Goal: Task Accomplishment & Management: Manage account settings

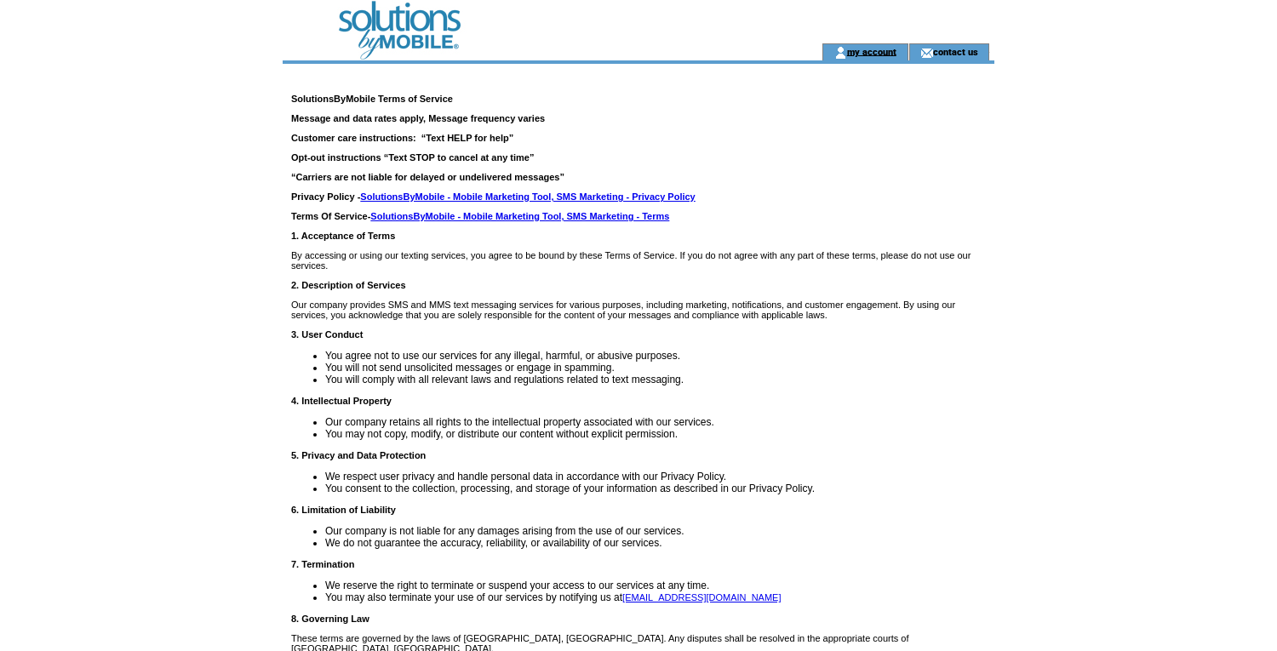
click at [853, 49] on link "my account" at bounding box center [871, 51] width 49 height 11
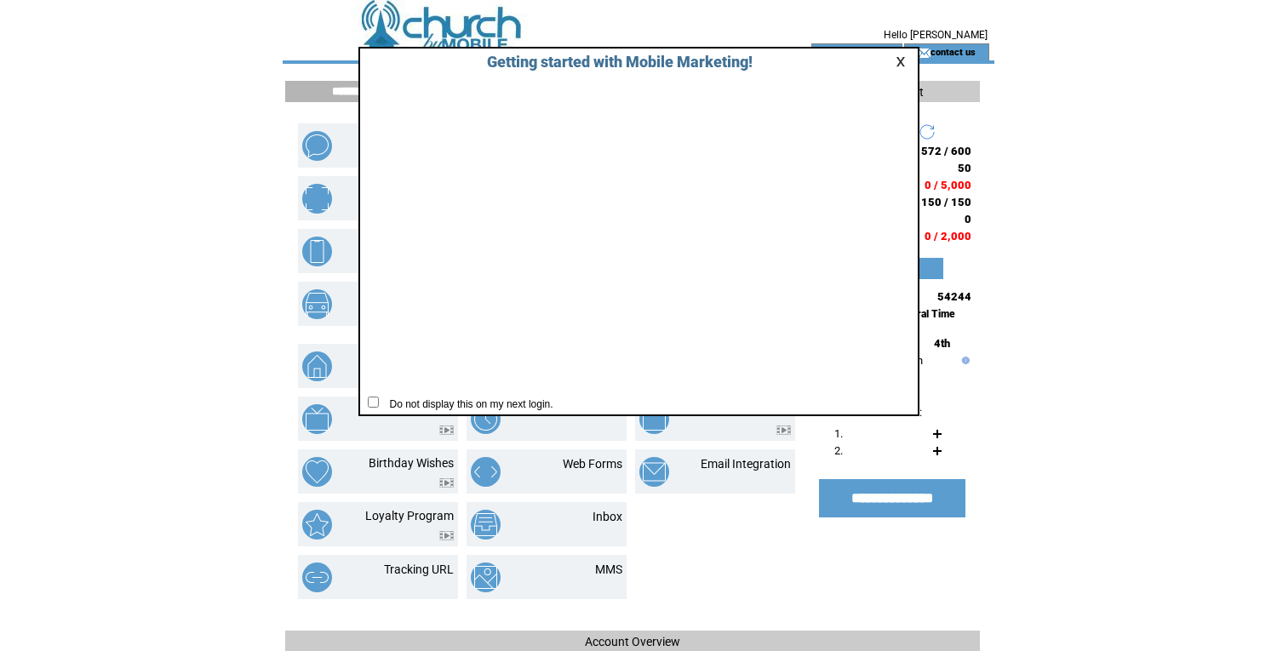
click at [902, 62] on link at bounding box center [903, 61] width 15 height 11
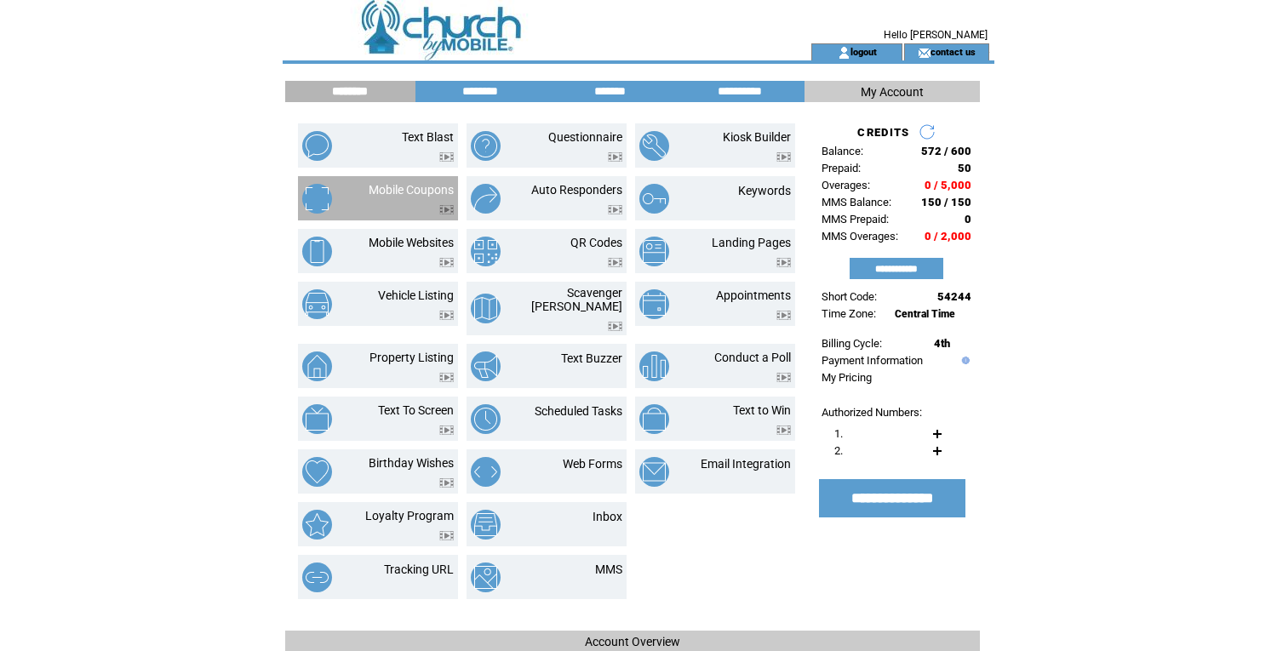
click at [383, 189] on link "Mobile Coupons" at bounding box center [411, 190] width 85 height 14
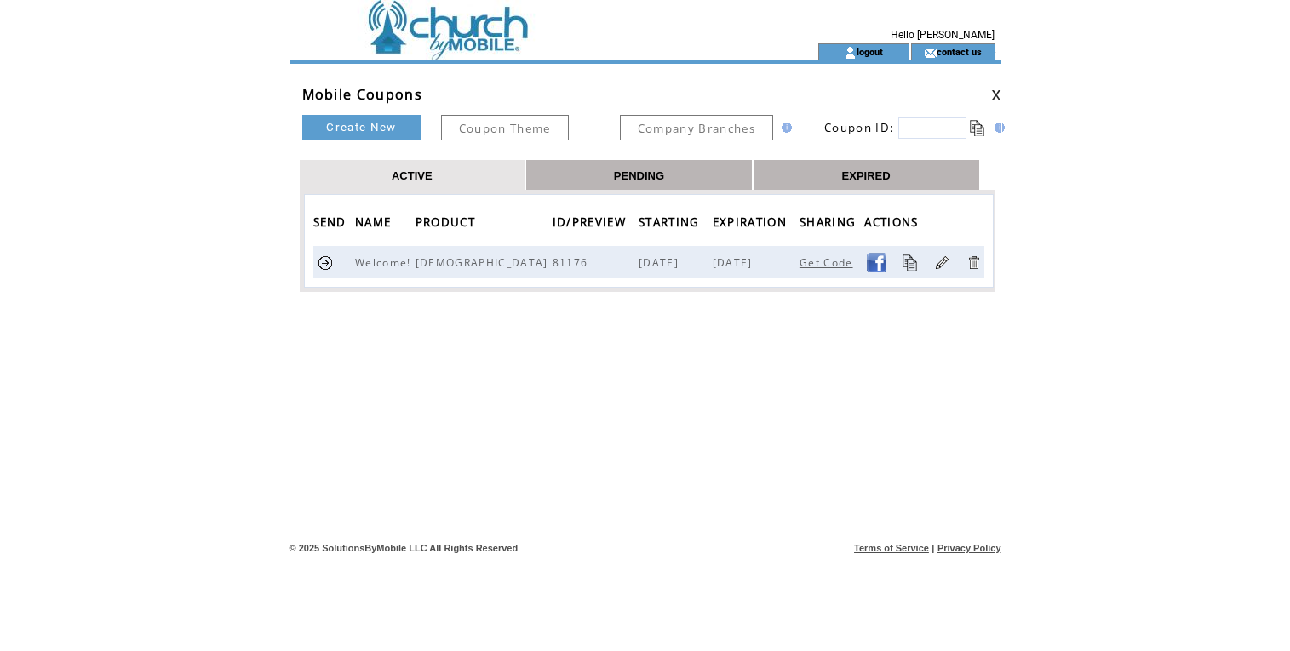
click at [827, 263] on span "Get Code" at bounding box center [828, 262] width 58 height 14
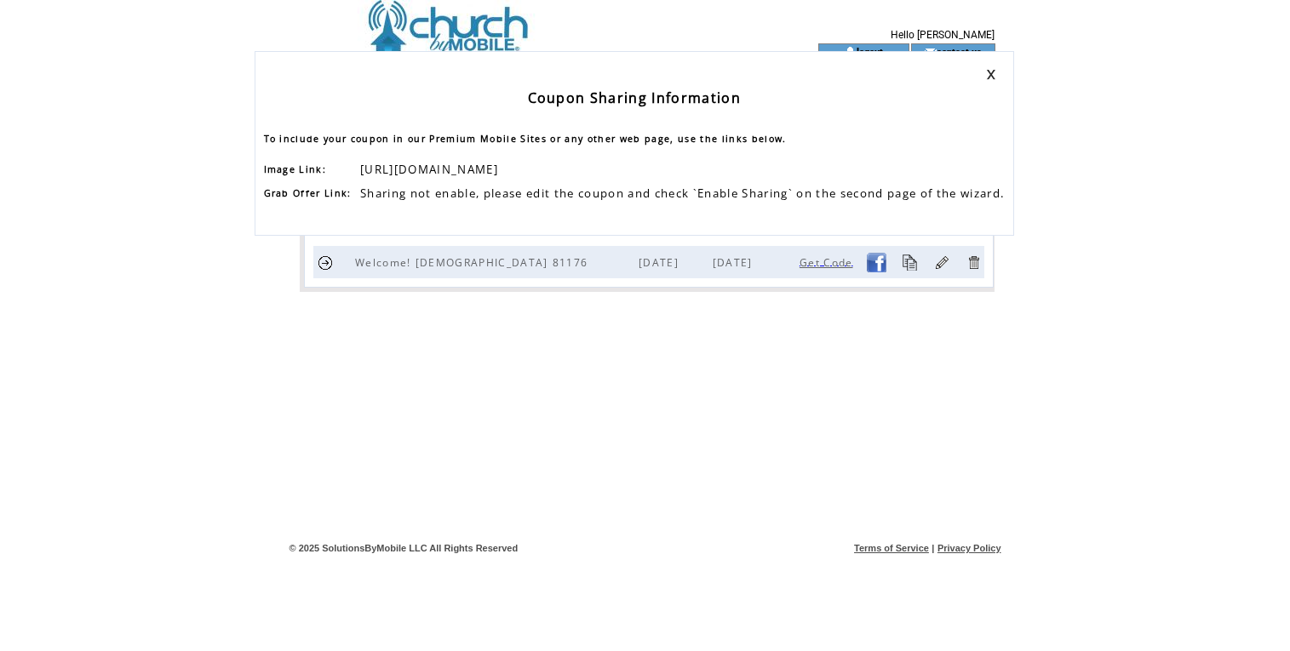
click at [996, 76] on link at bounding box center [991, 74] width 10 height 11
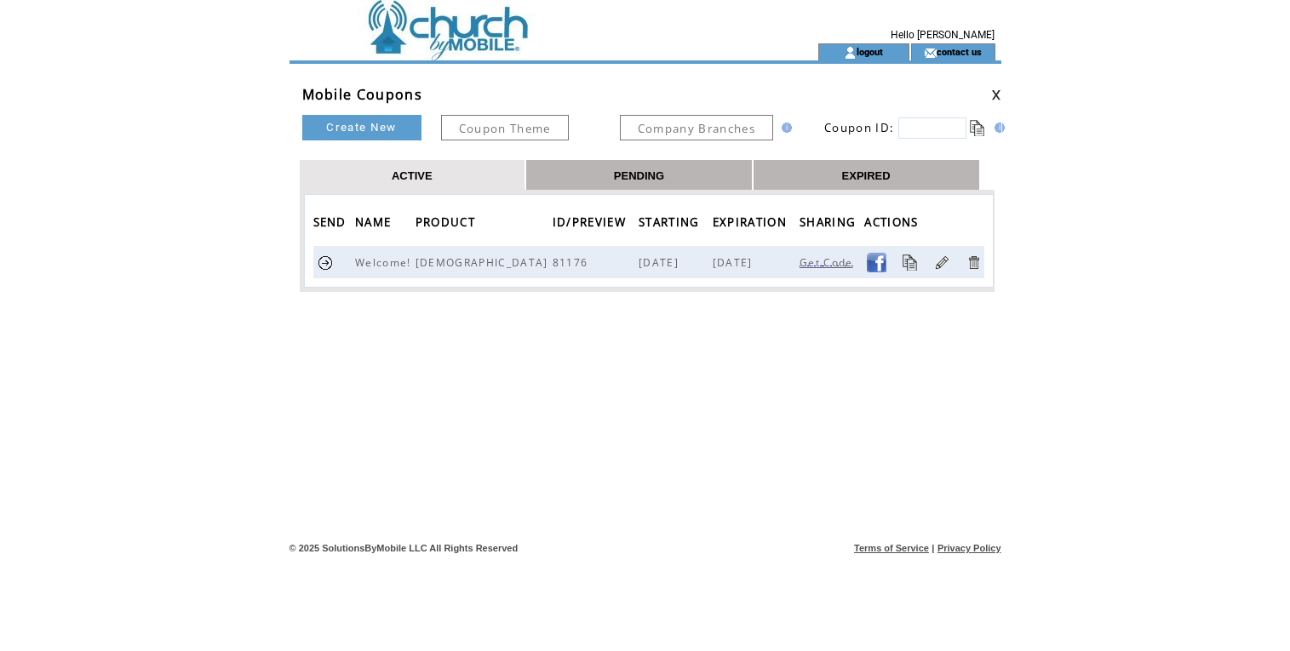
click at [934, 262] on link at bounding box center [942, 263] width 16 height 16
click at [461, 23] on td at bounding box center [522, 21] width 467 height 43
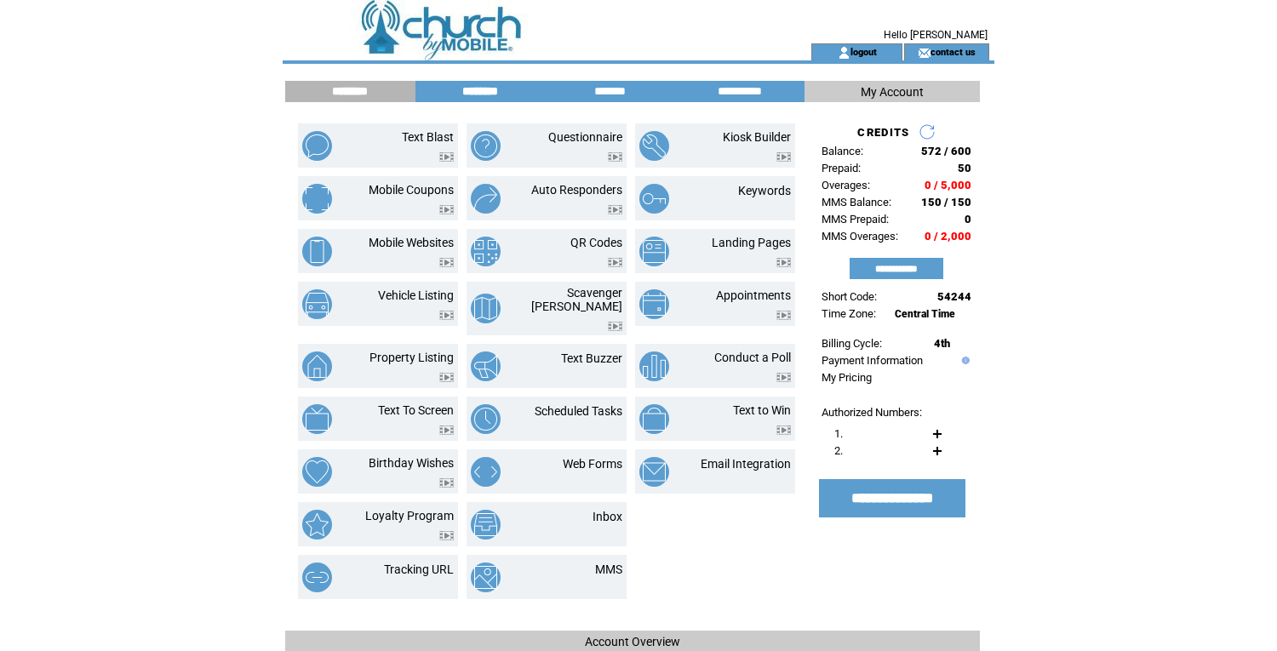
click at [484, 87] on input "********" at bounding box center [480, 91] width 128 height 14
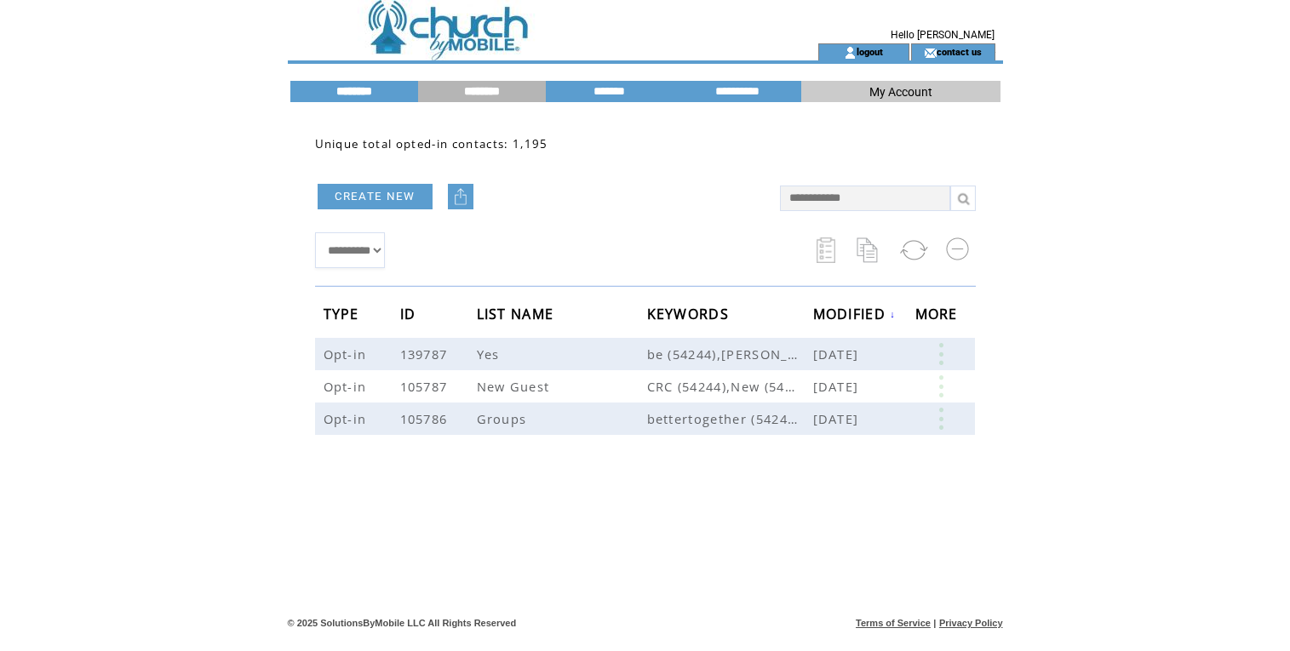
click at [375, 89] on input "********" at bounding box center [354, 91] width 128 height 14
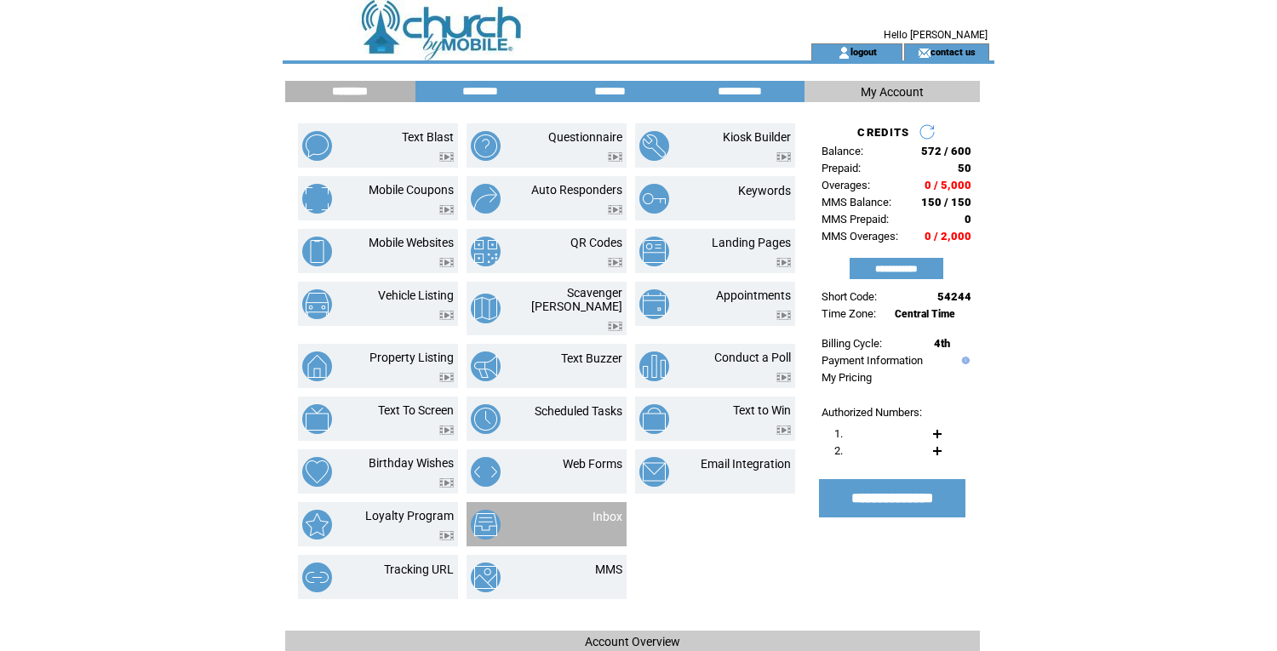
click at [576, 502] on td "Inbox" at bounding box center [547, 524] width 160 height 44
click at [496, 519] on img at bounding box center [486, 525] width 30 height 30
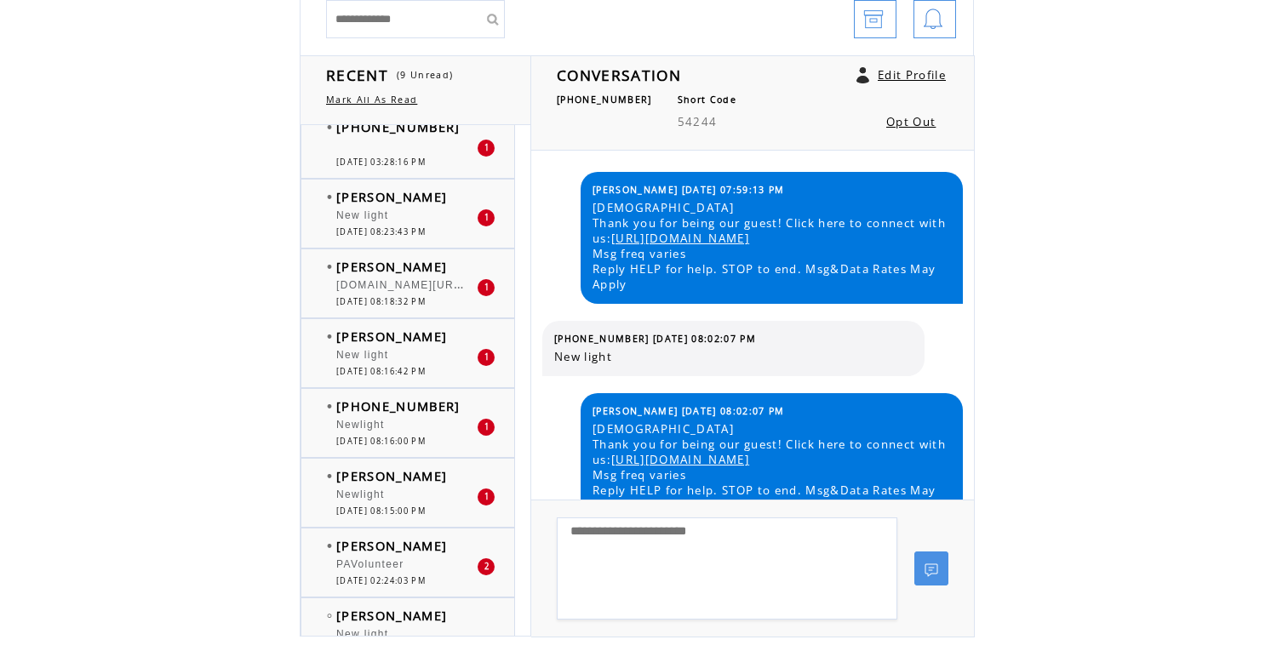
scroll to position [257, 0]
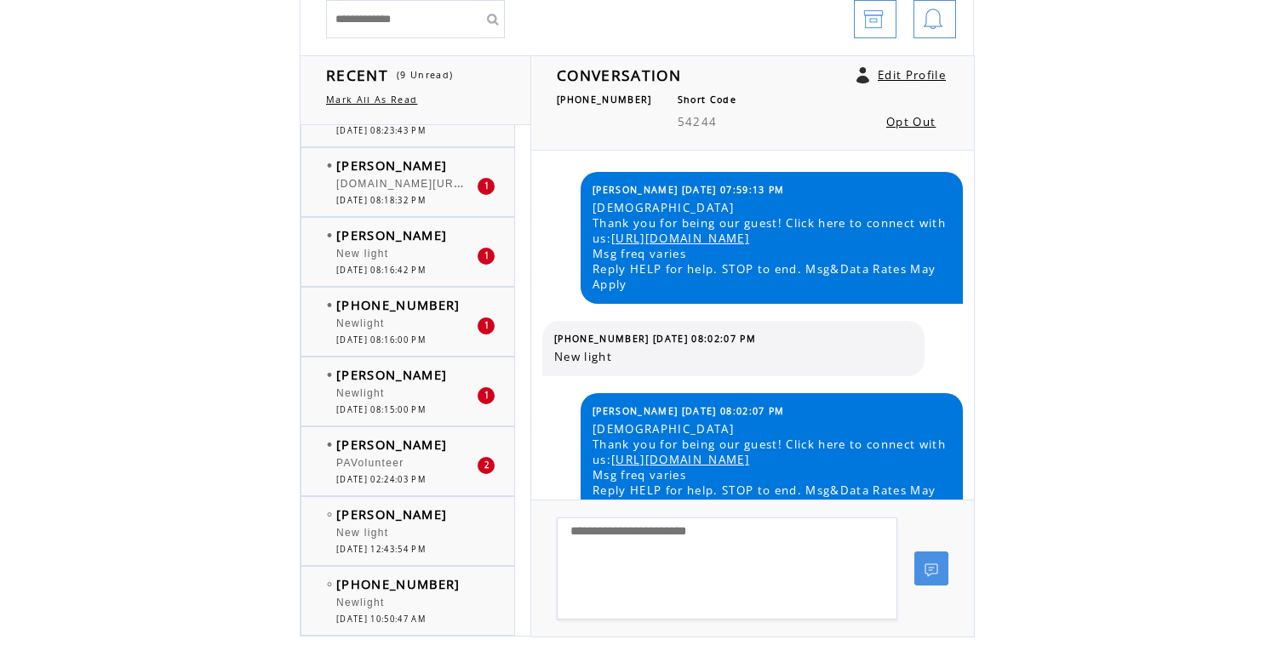
click at [401, 461] on span "PAVolunteer" at bounding box center [370, 463] width 68 height 12
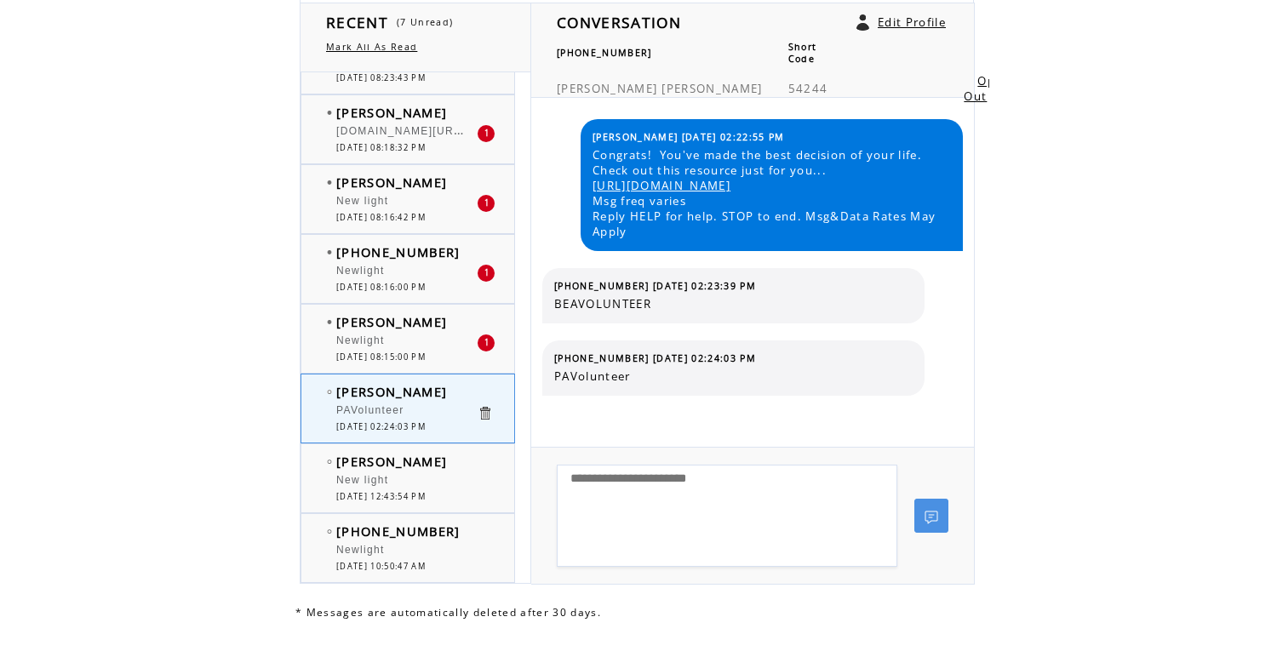
scroll to position [234, 0]
click at [396, 364] on div "Tim Dasher Newlight 1 08/21/2025 08:15:00 PM" at bounding box center [424, 338] width 247 height 68
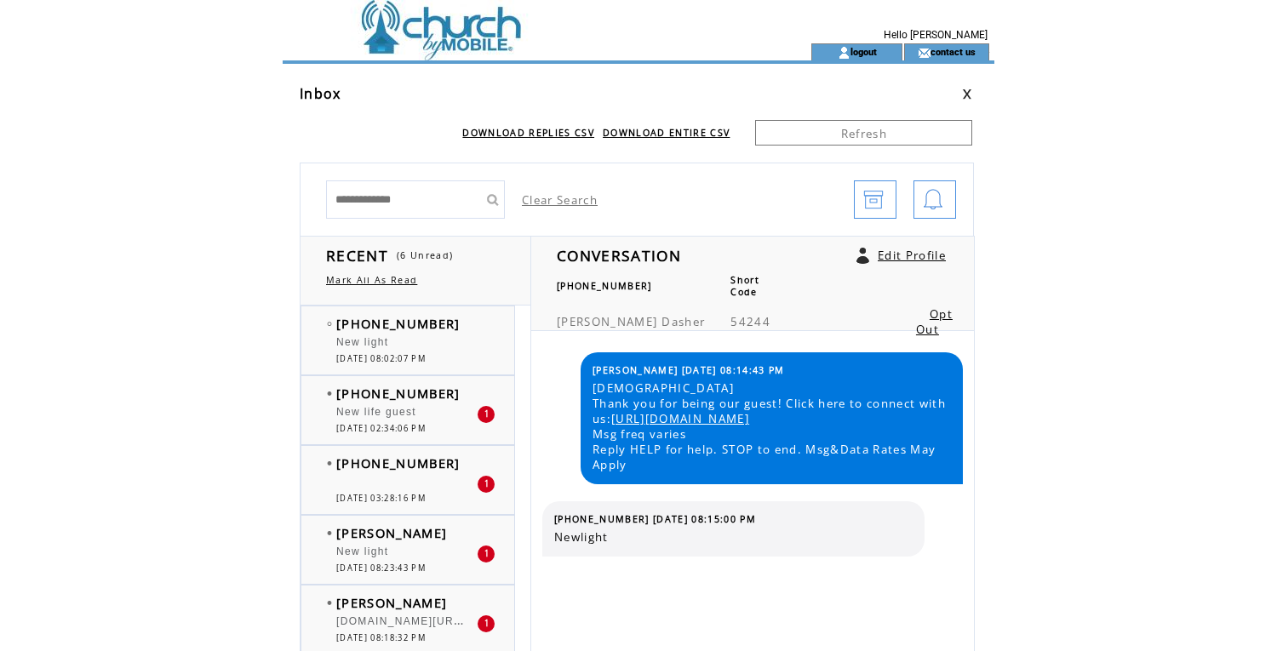
scroll to position [257, 0]
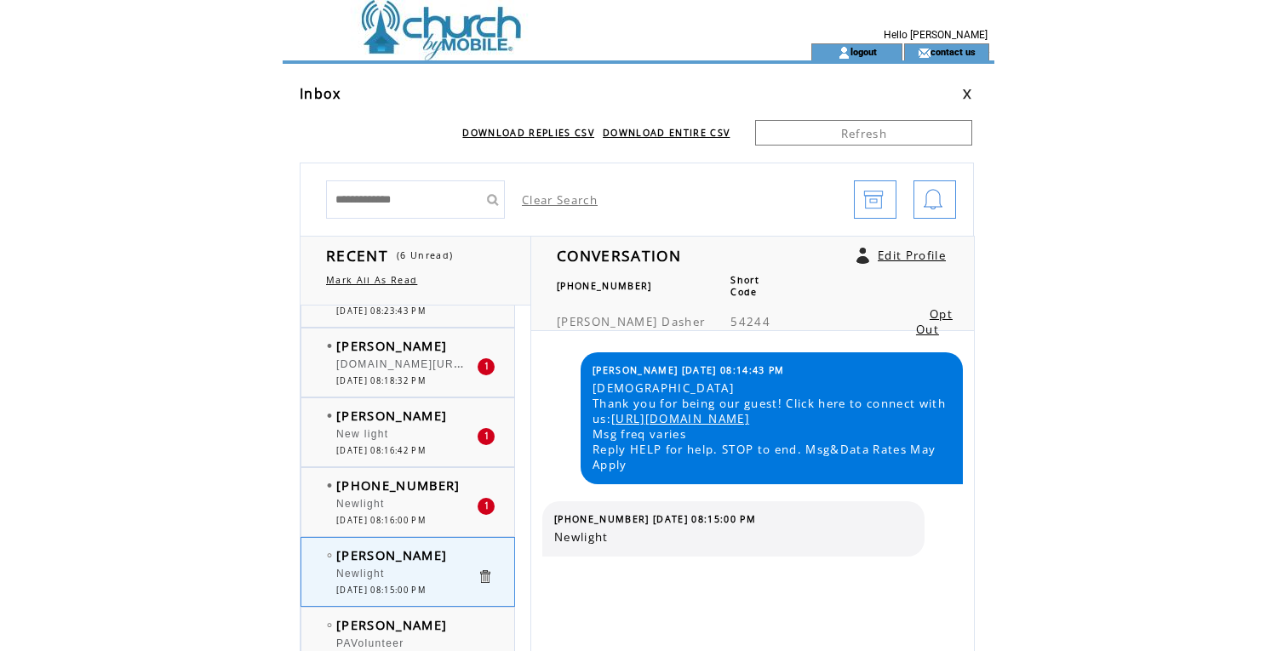
click at [408, 511] on div "Newlight" at bounding box center [406, 506] width 140 height 17
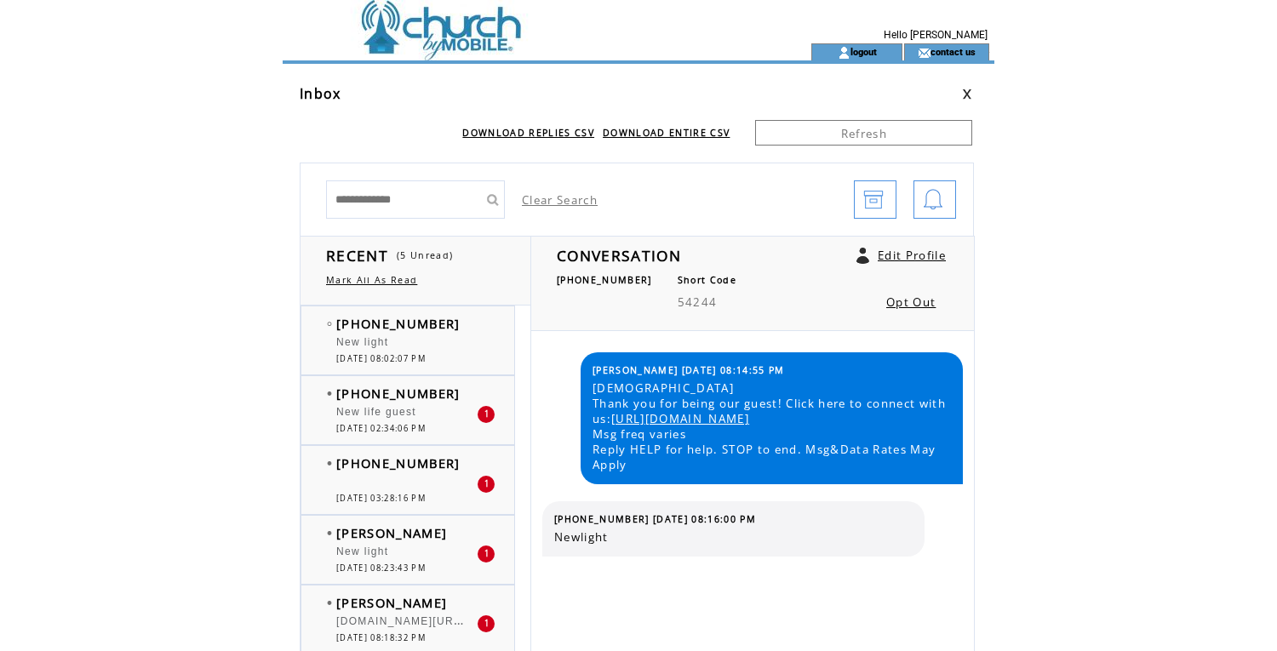
scroll to position [257, 0]
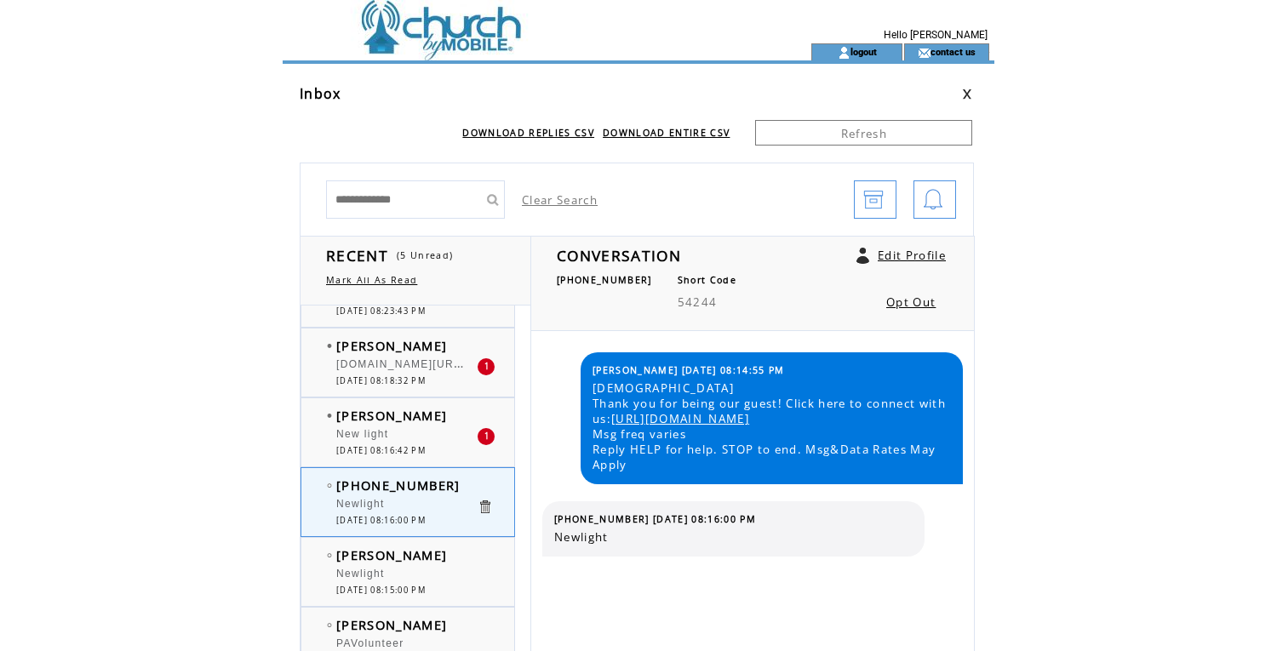
click at [415, 437] on div "New light" at bounding box center [406, 436] width 140 height 17
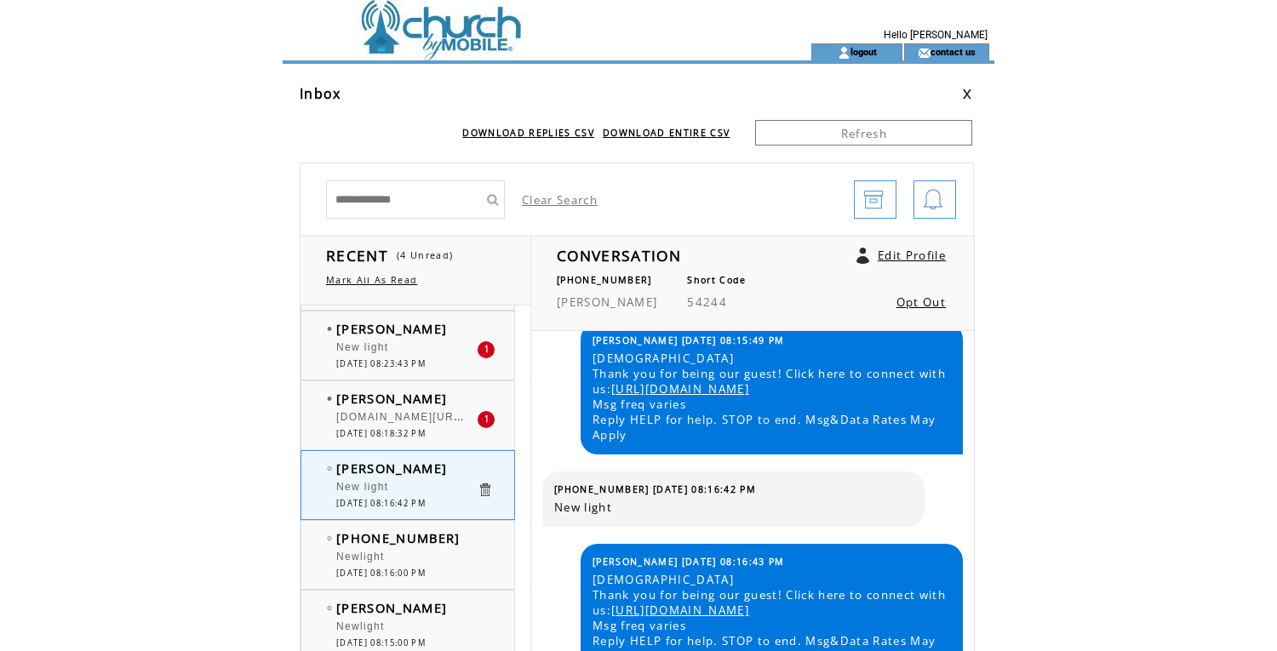
scroll to position [198, 0]
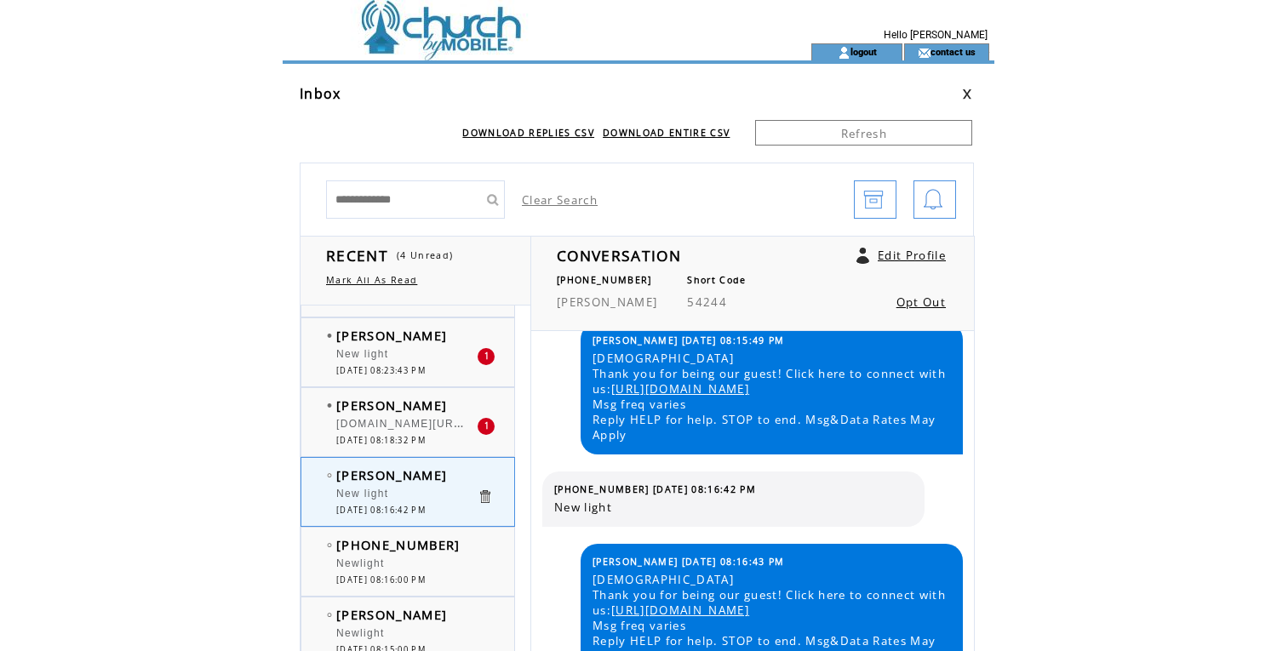
click at [415, 437] on span "[DATE] 08:18:32 PM" at bounding box center [380, 440] width 89 height 11
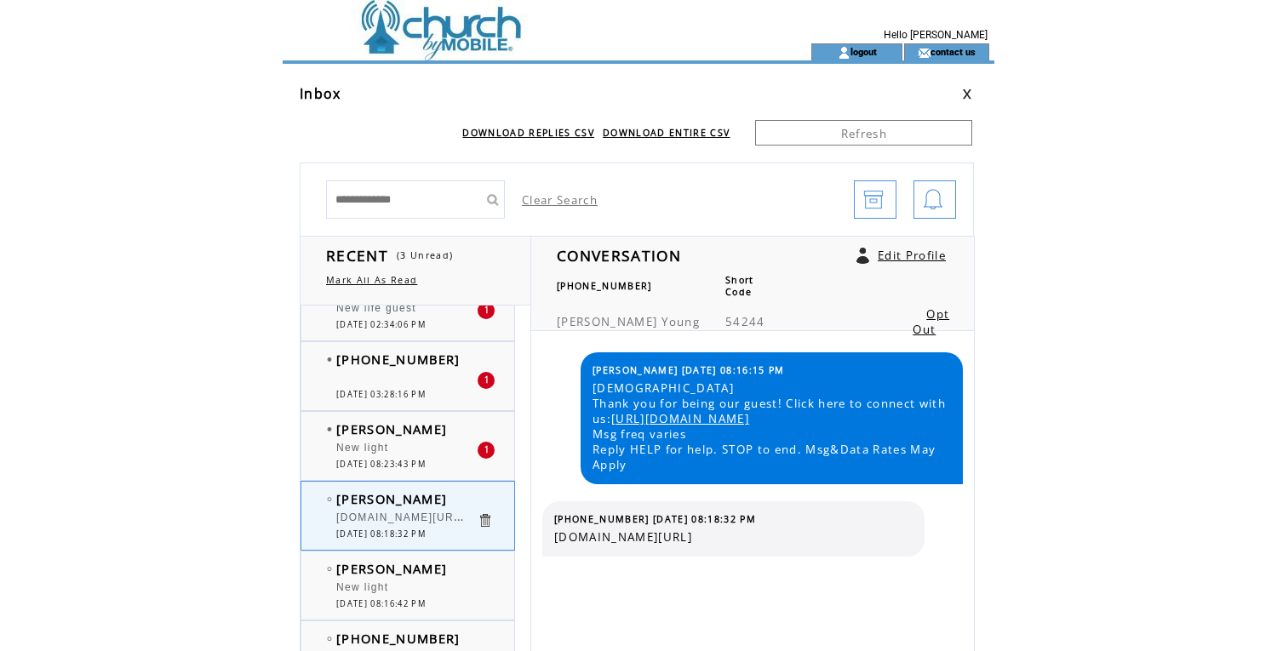
scroll to position [100, 0]
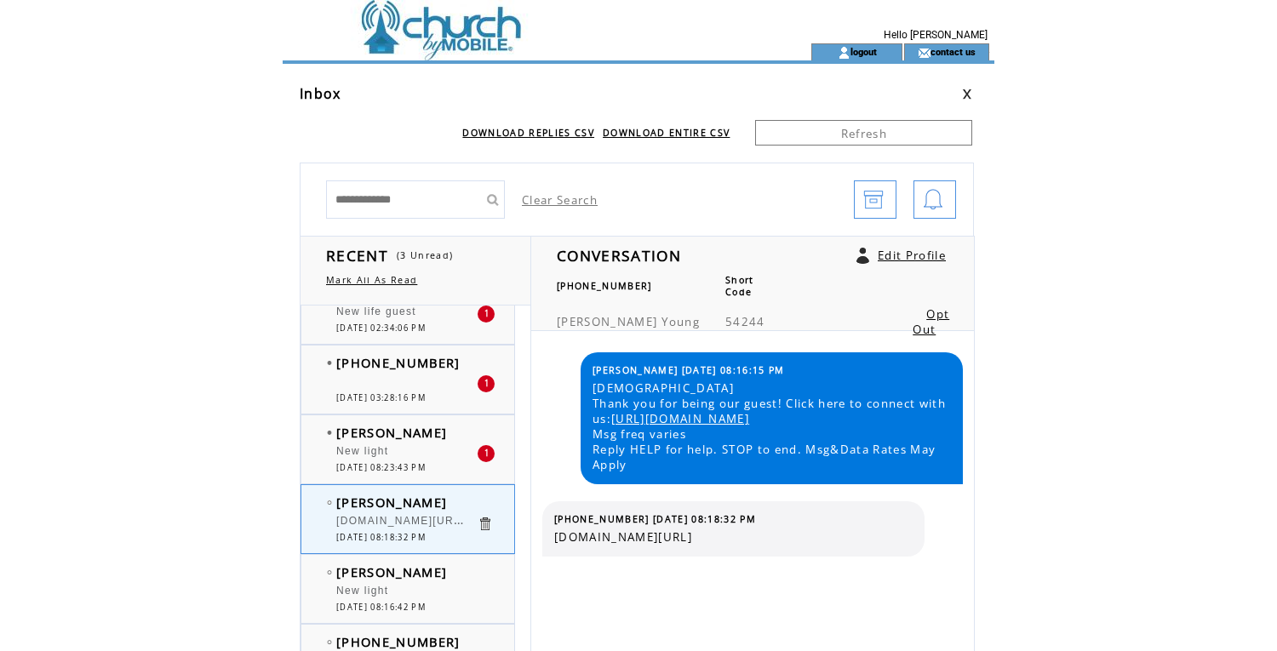
click at [415, 450] on div "New light" at bounding box center [406, 453] width 140 height 17
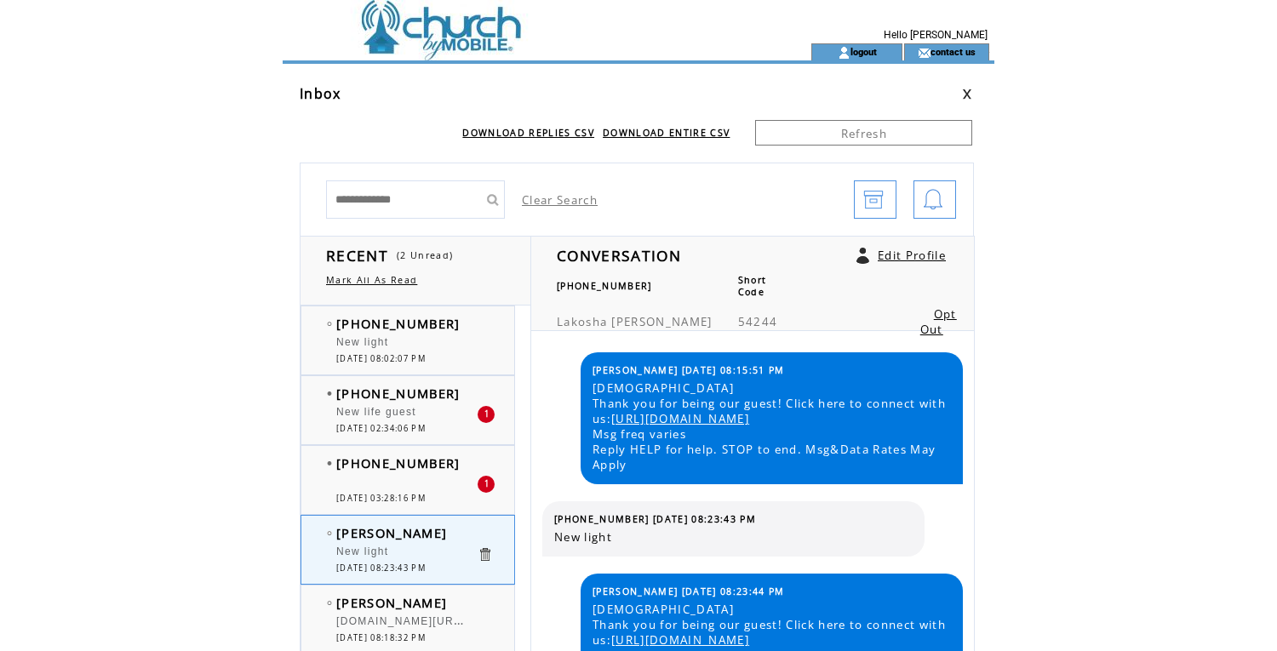
scroll to position [60, 0]
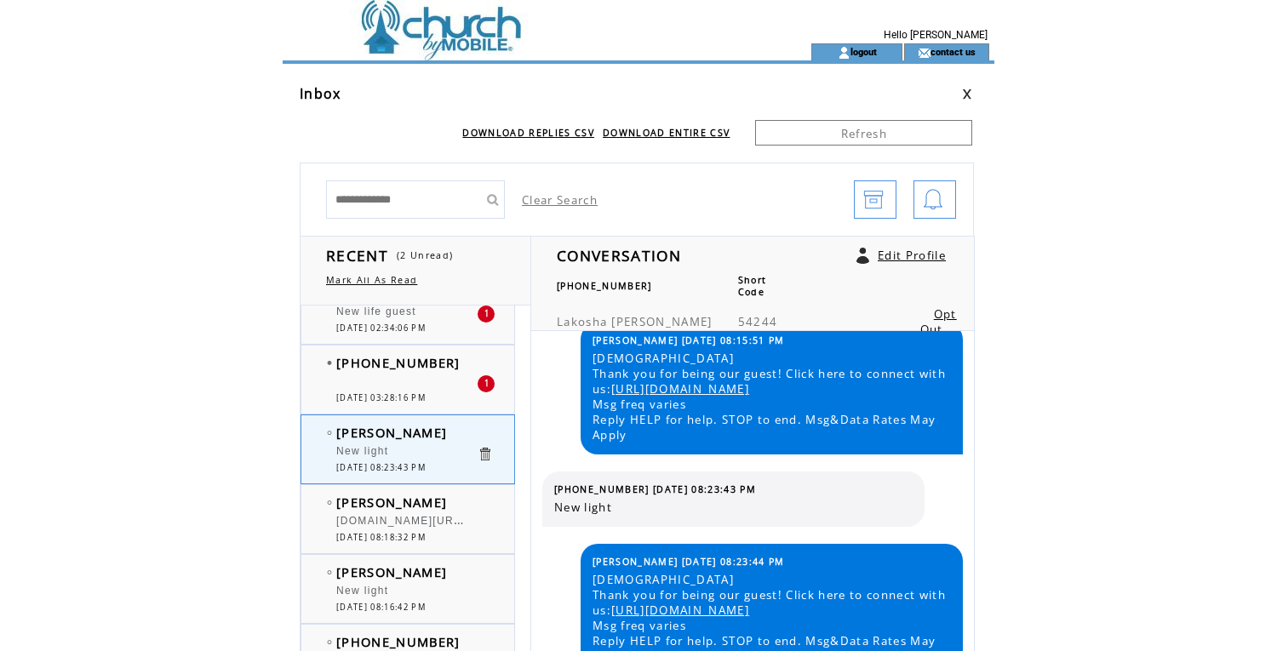
click at [415, 371] on div at bounding box center [406, 373] width 140 height 4
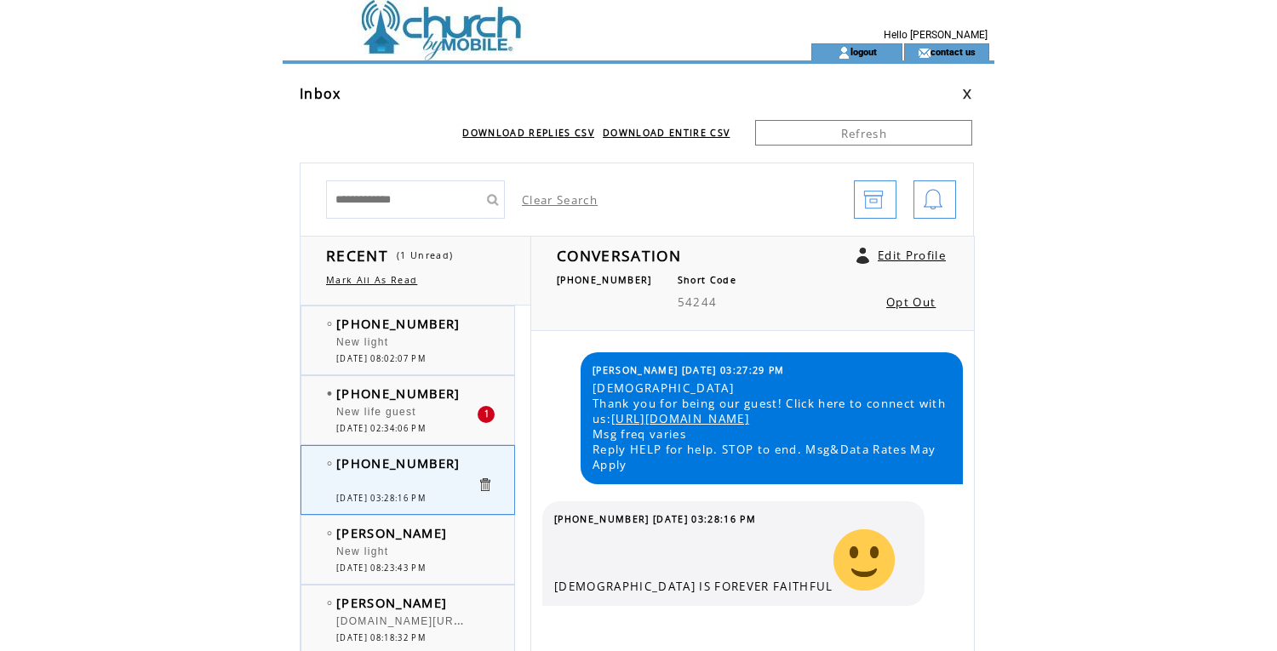
click at [402, 412] on span "New life guest" at bounding box center [376, 412] width 80 height 12
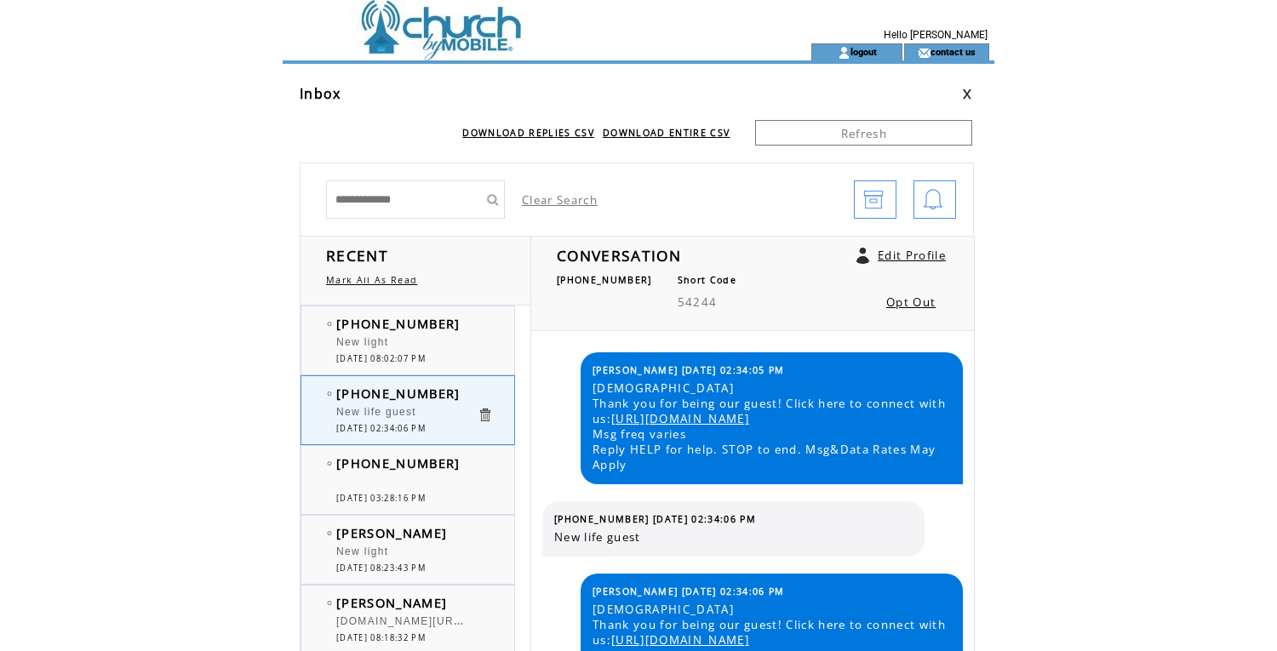
scroll to position [60, 0]
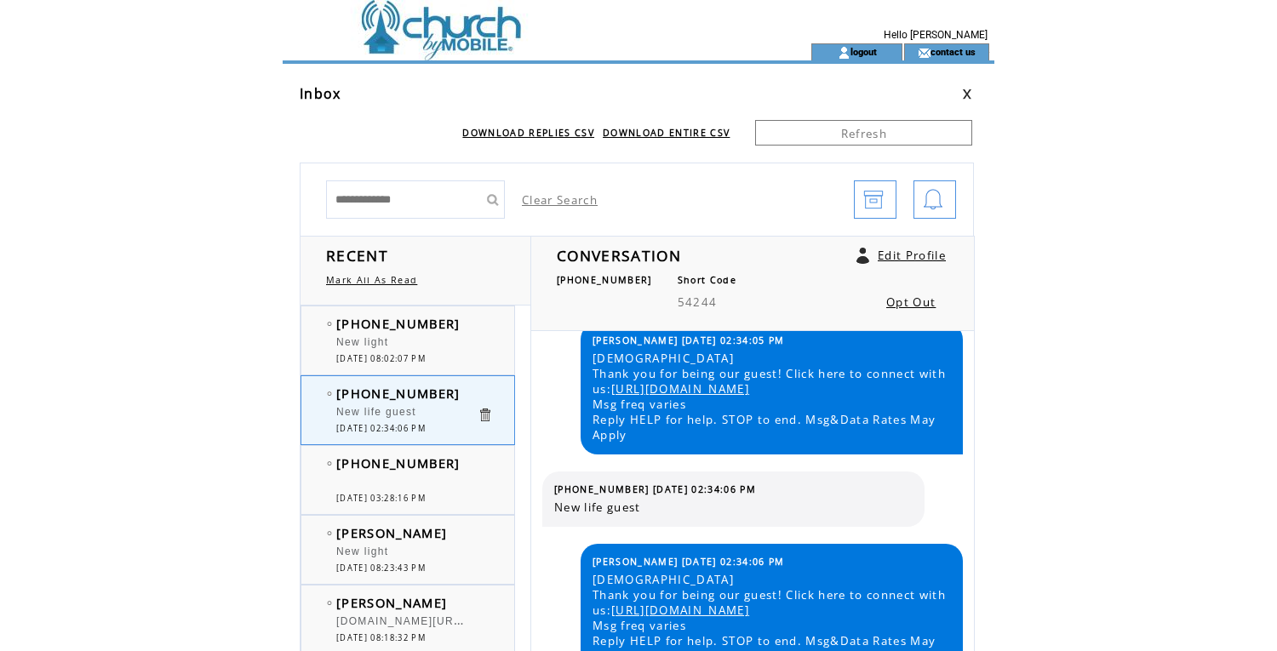
click at [421, 341] on div "New light" at bounding box center [406, 344] width 140 height 17
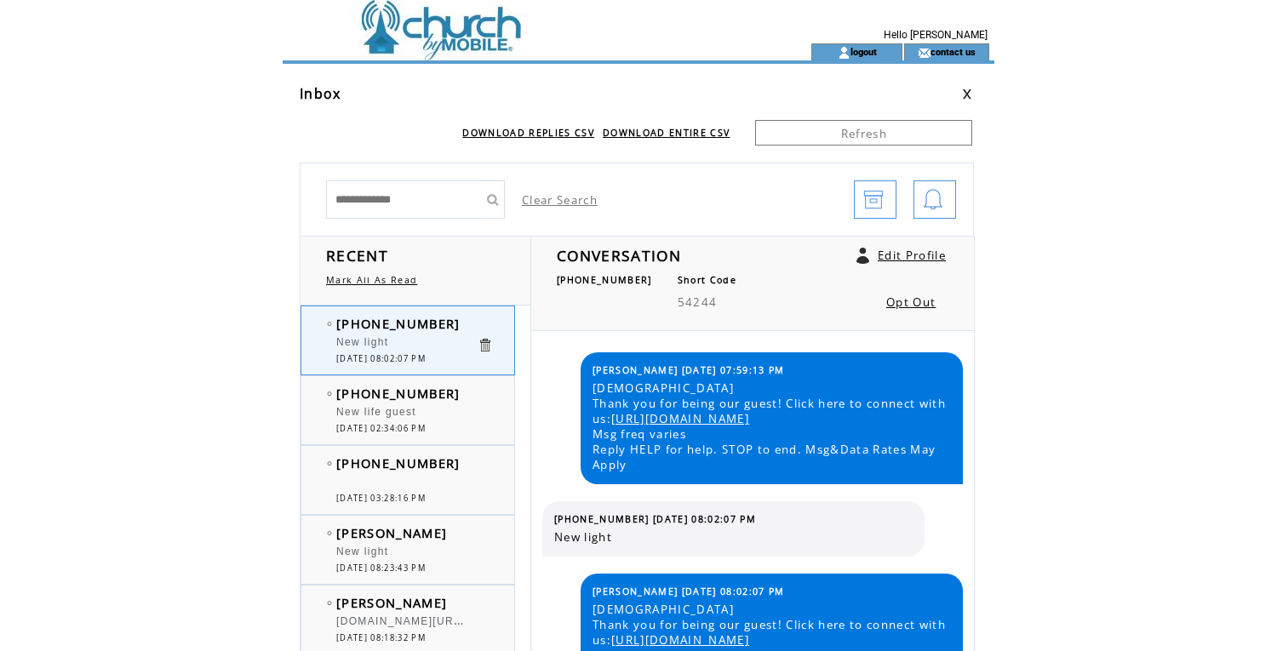
scroll to position [60, 0]
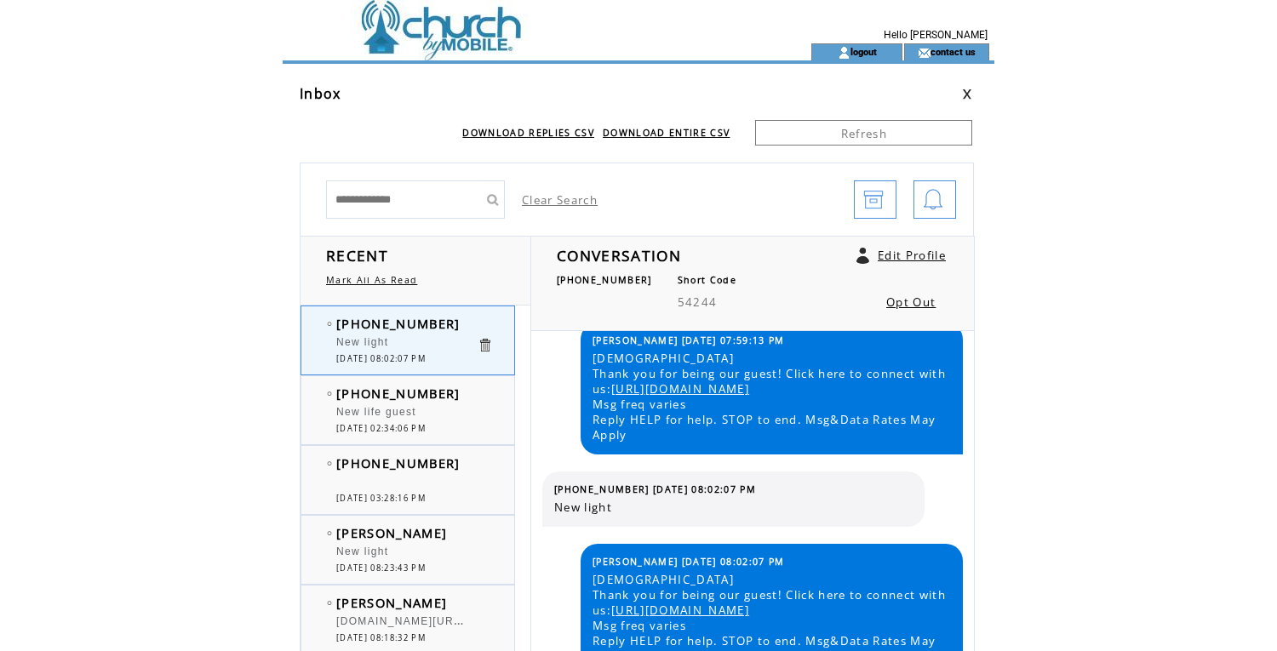
click at [971, 93] on link at bounding box center [967, 94] width 10 height 11
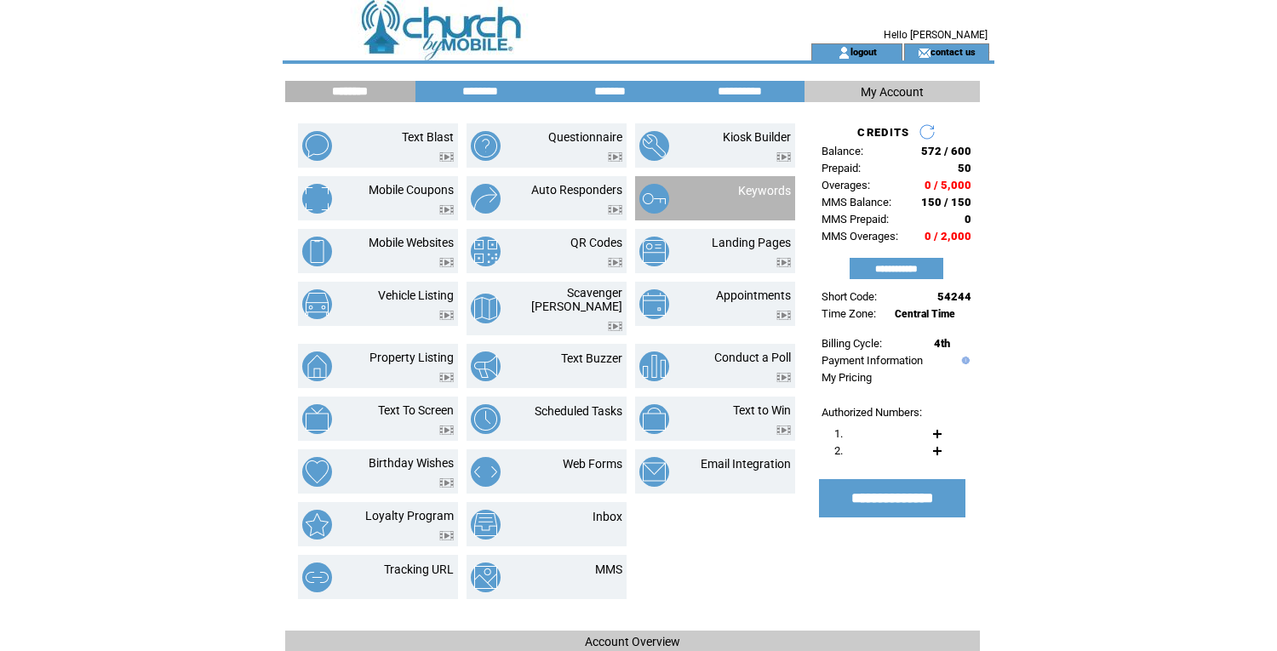
click at [710, 192] on td "Keywords" at bounding box center [745, 199] width 92 height 30
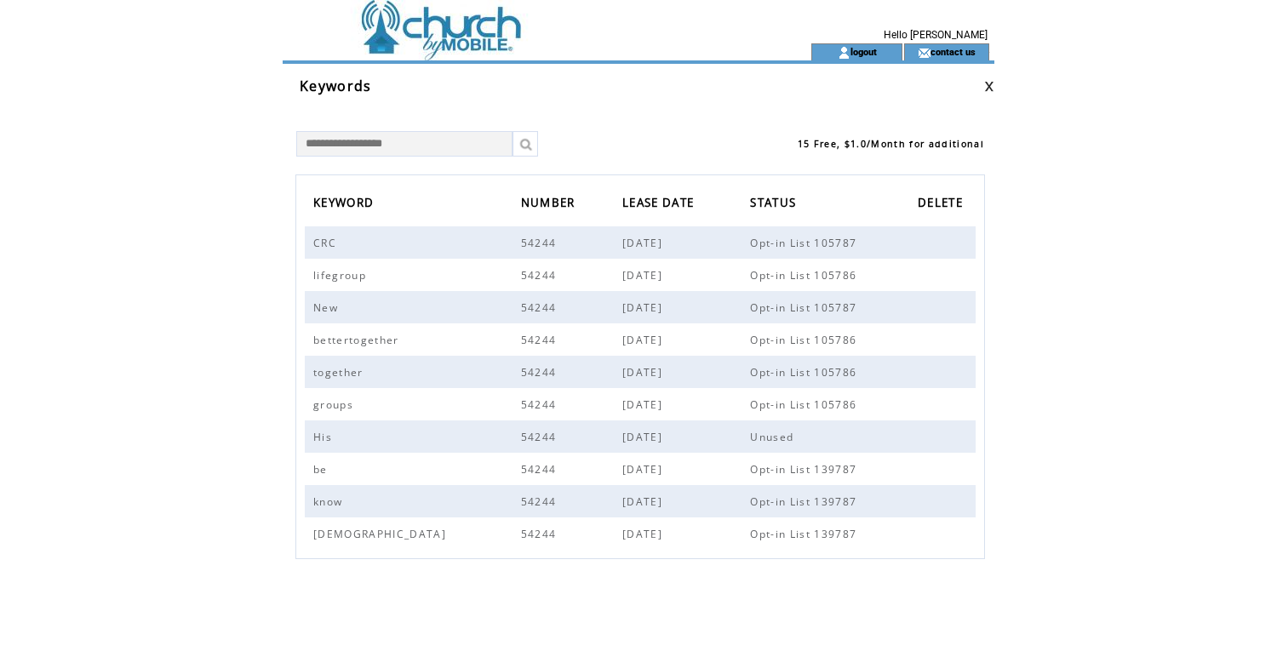
click at [995, 90] on div at bounding box center [995, 123] width 1 height 72
click at [990, 89] on link at bounding box center [989, 86] width 10 height 11
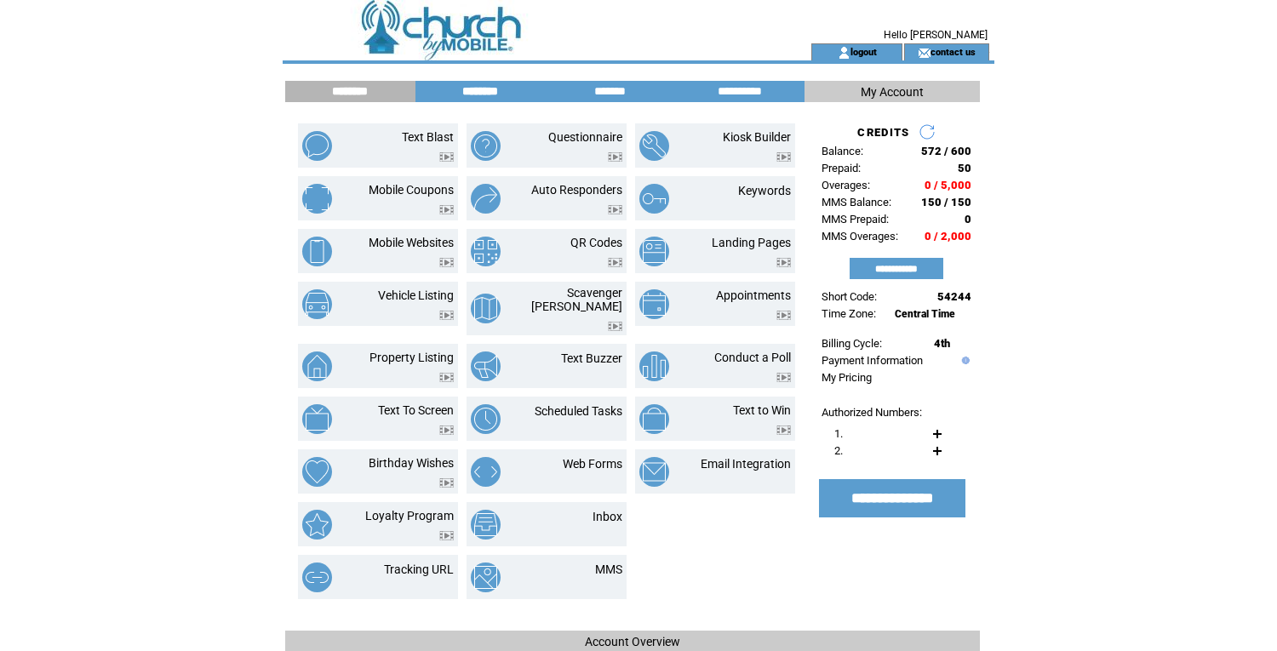
click at [465, 95] on input "********" at bounding box center [480, 91] width 128 height 14
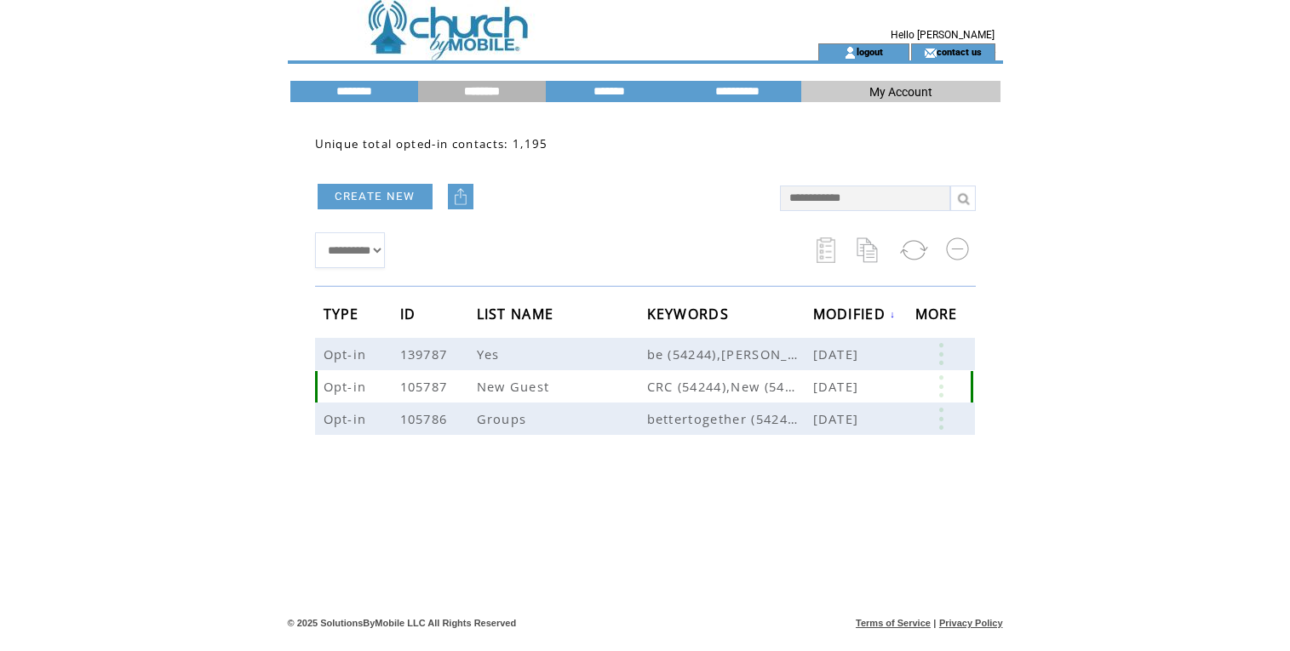
click at [935, 382] on link at bounding box center [940, 386] width 51 height 22
click at [844, 384] on link "EDIT" at bounding box center [841, 384] width 28 height 15
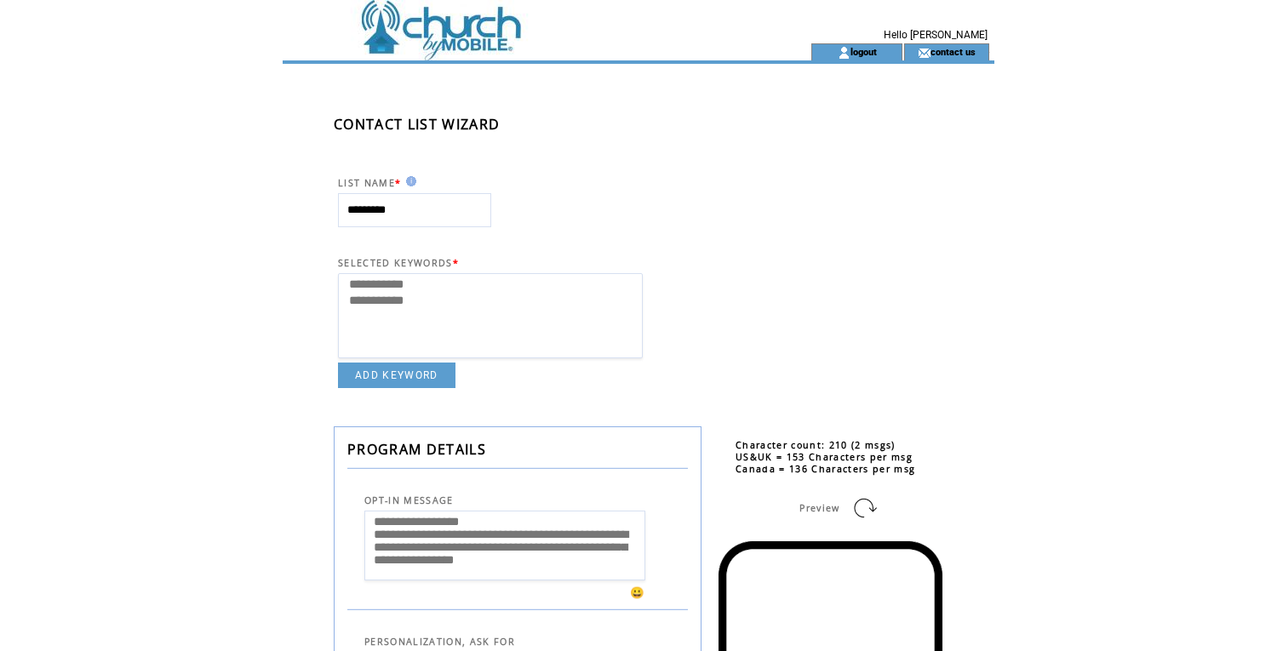
select select
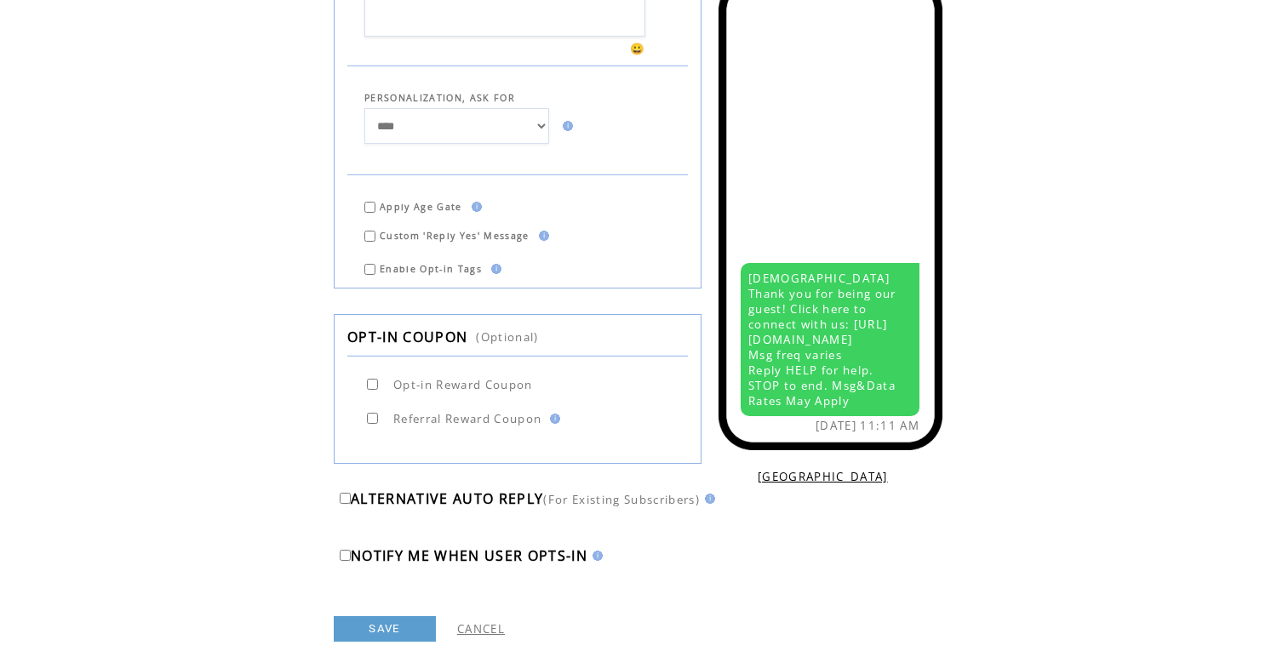
scroll to position [621, 0]
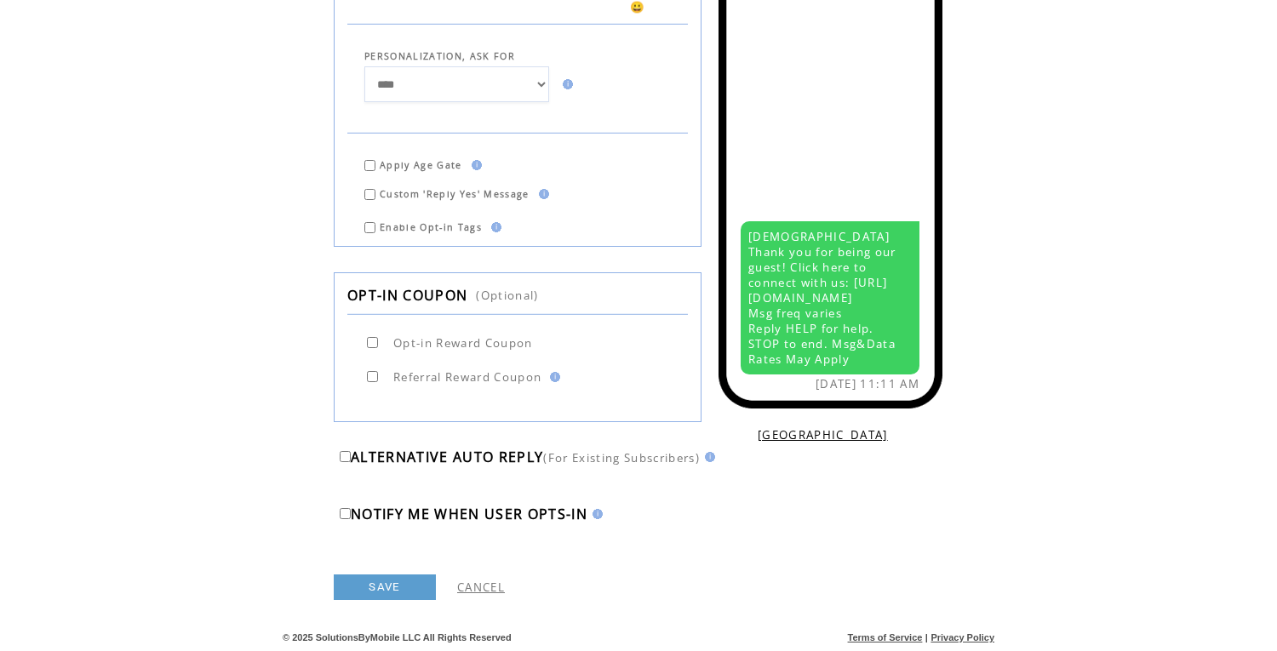
click at [493, 587] on link "CANCEL" at bounding box center [481, 587] width 48 height 15
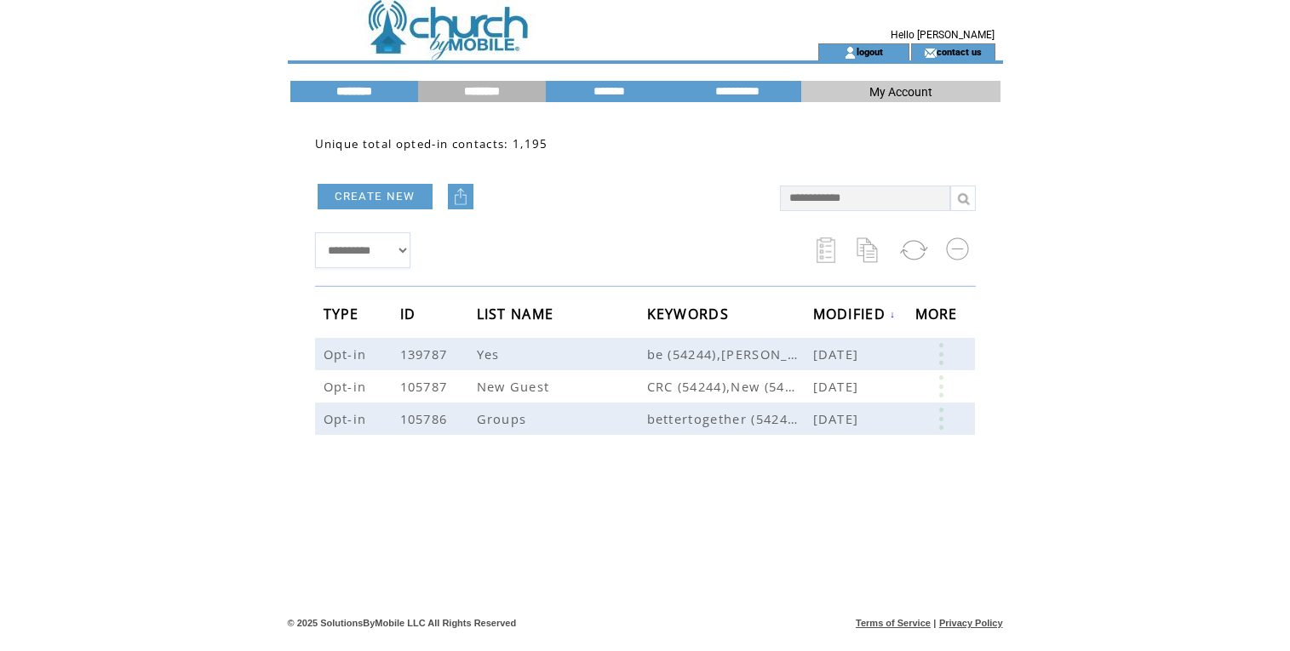
click at [350, 97] on input "********" at bounding box center [354, 91] width 128 height 14
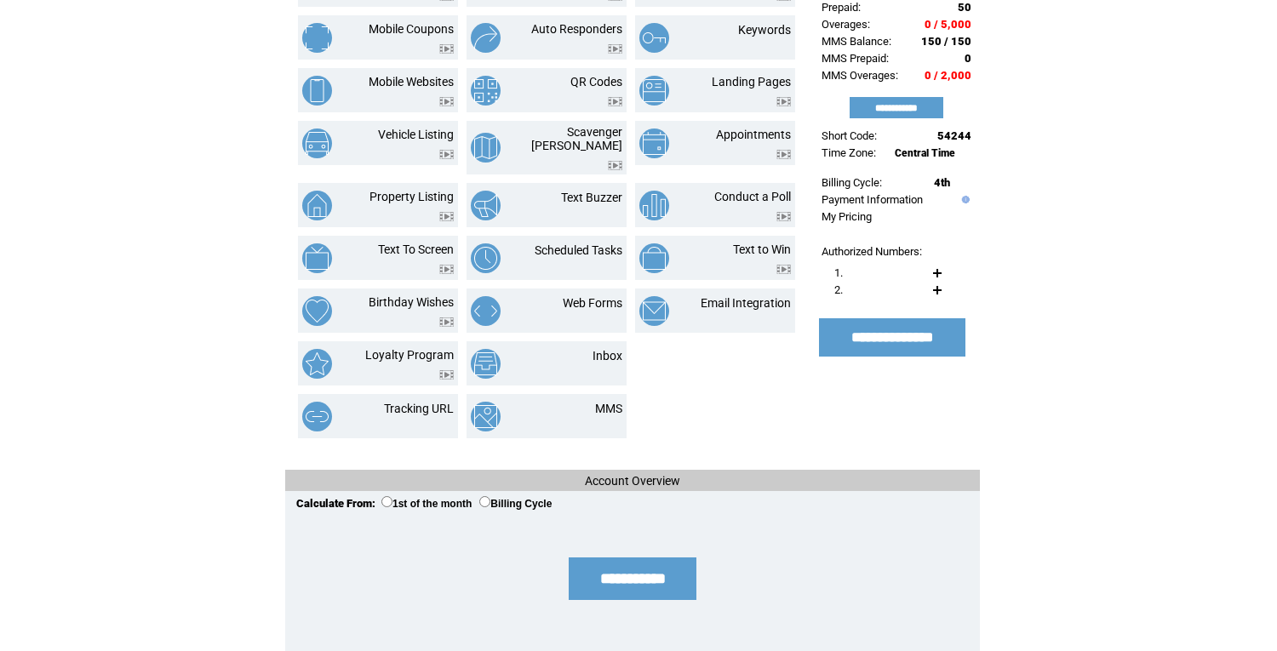
scroll to position [180, 0]
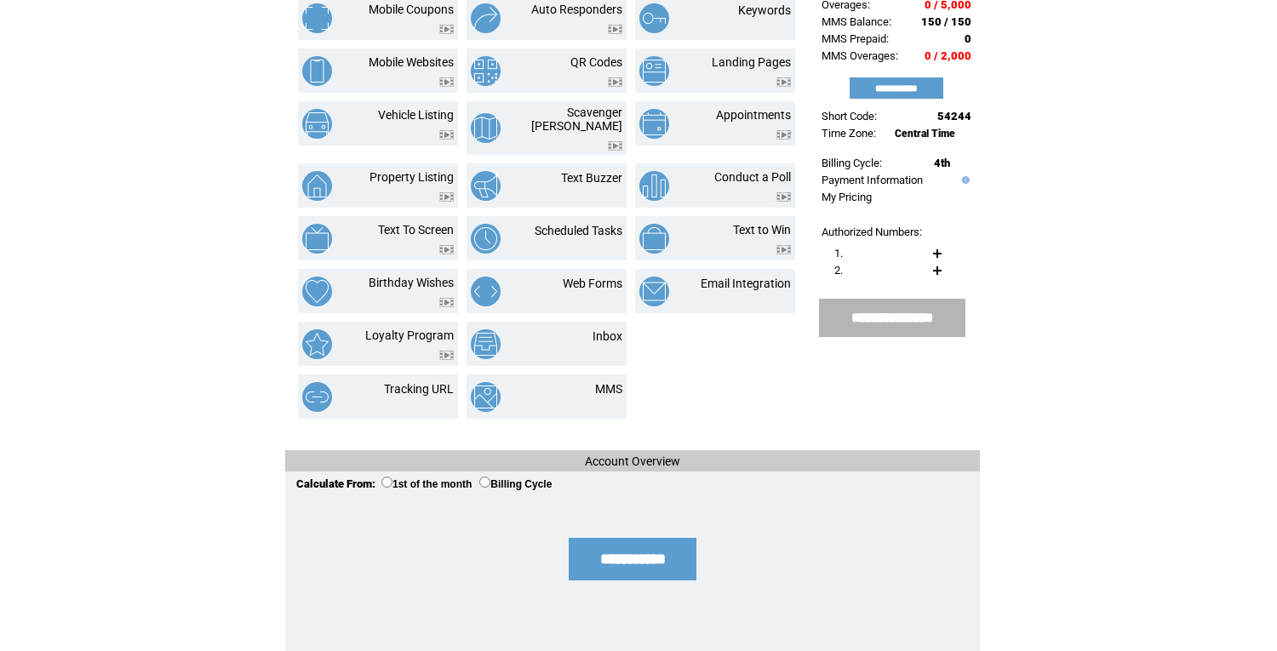
click at [873, 315] on input "**********" at bounding box center [892, 318] width 138 height 18
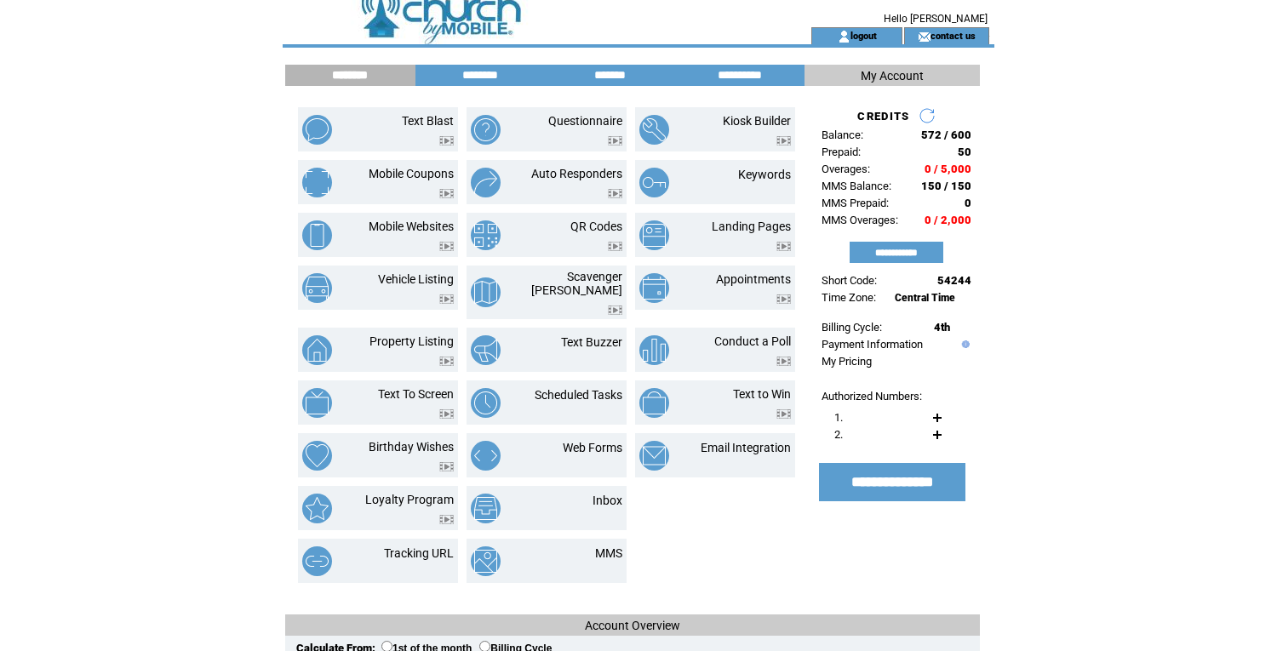
scroll to position [0, 0]
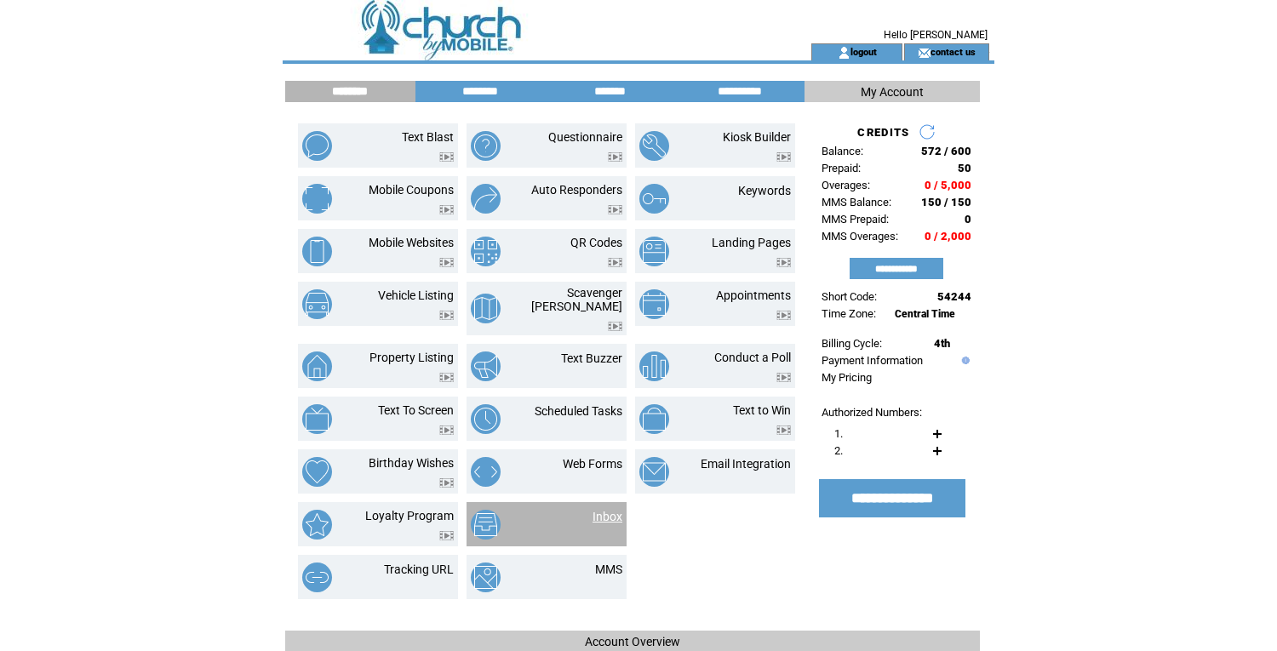
click at [600, 510] on link "Inbox" at bounding box center [608, 517] width 30 height 14
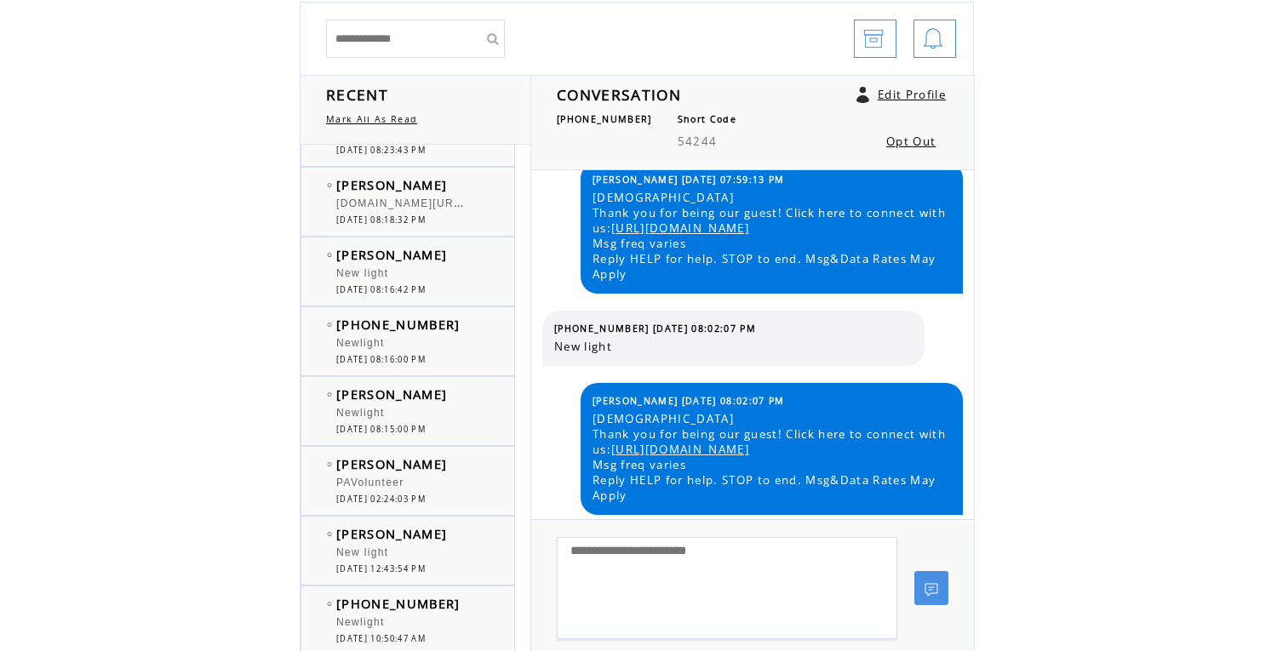
scroll to position [166, 0]
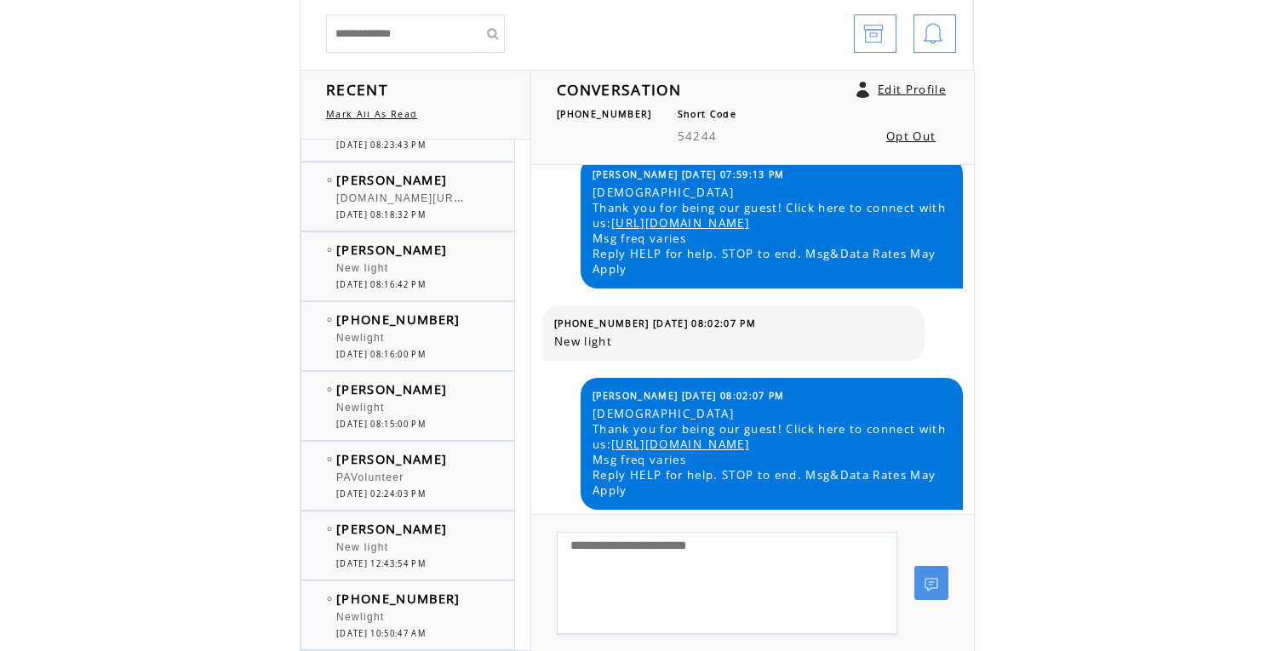
click at [470, 466] on td "[PERSON_NAME]" at bounding box center [406, 458] width 140 height 17
